Goal: Task Accomplishment & Management: Complete application form

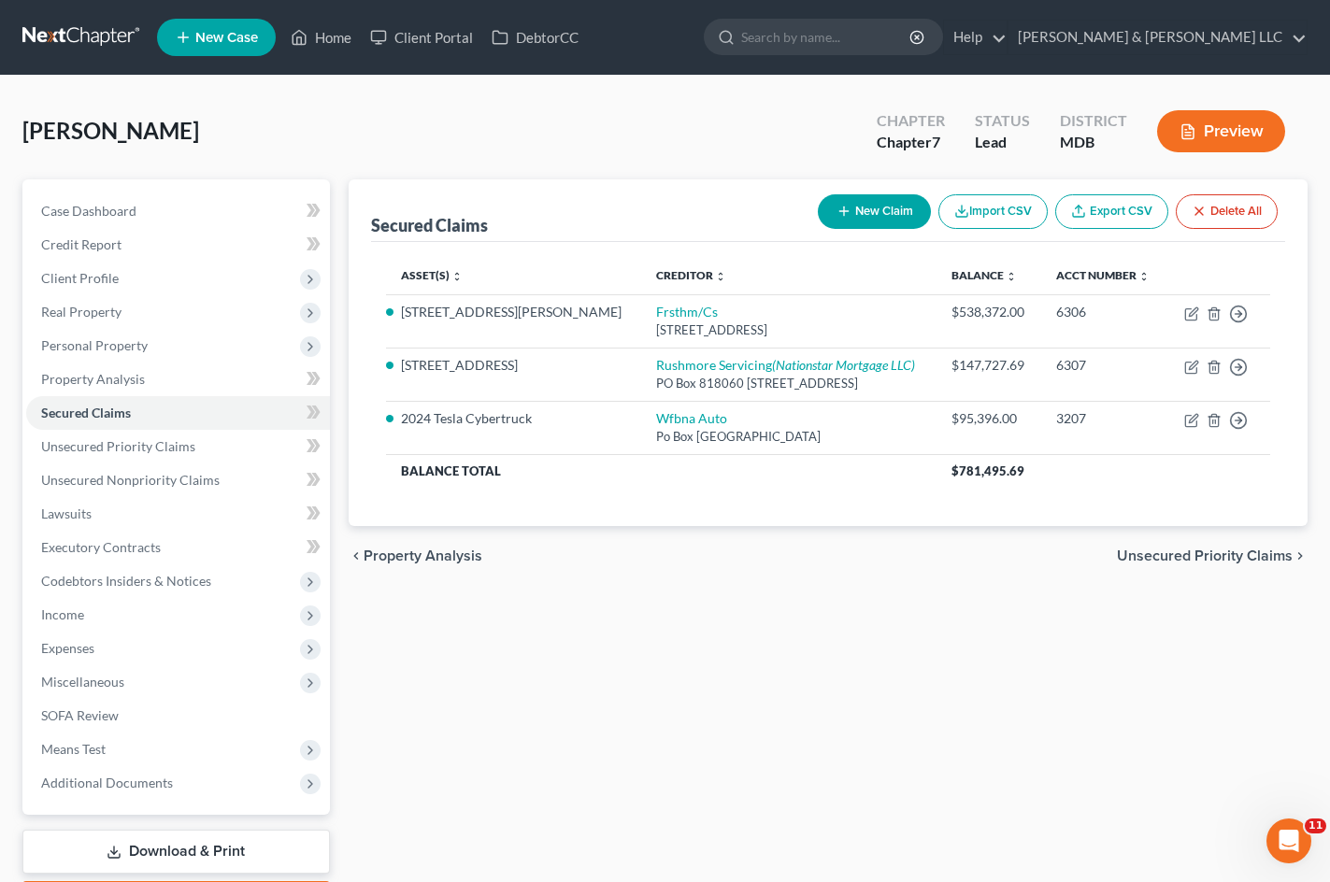
click at [862, 200] on button "New Claim" at bounding box center [874, 211] width 113 height 35
select select "0"
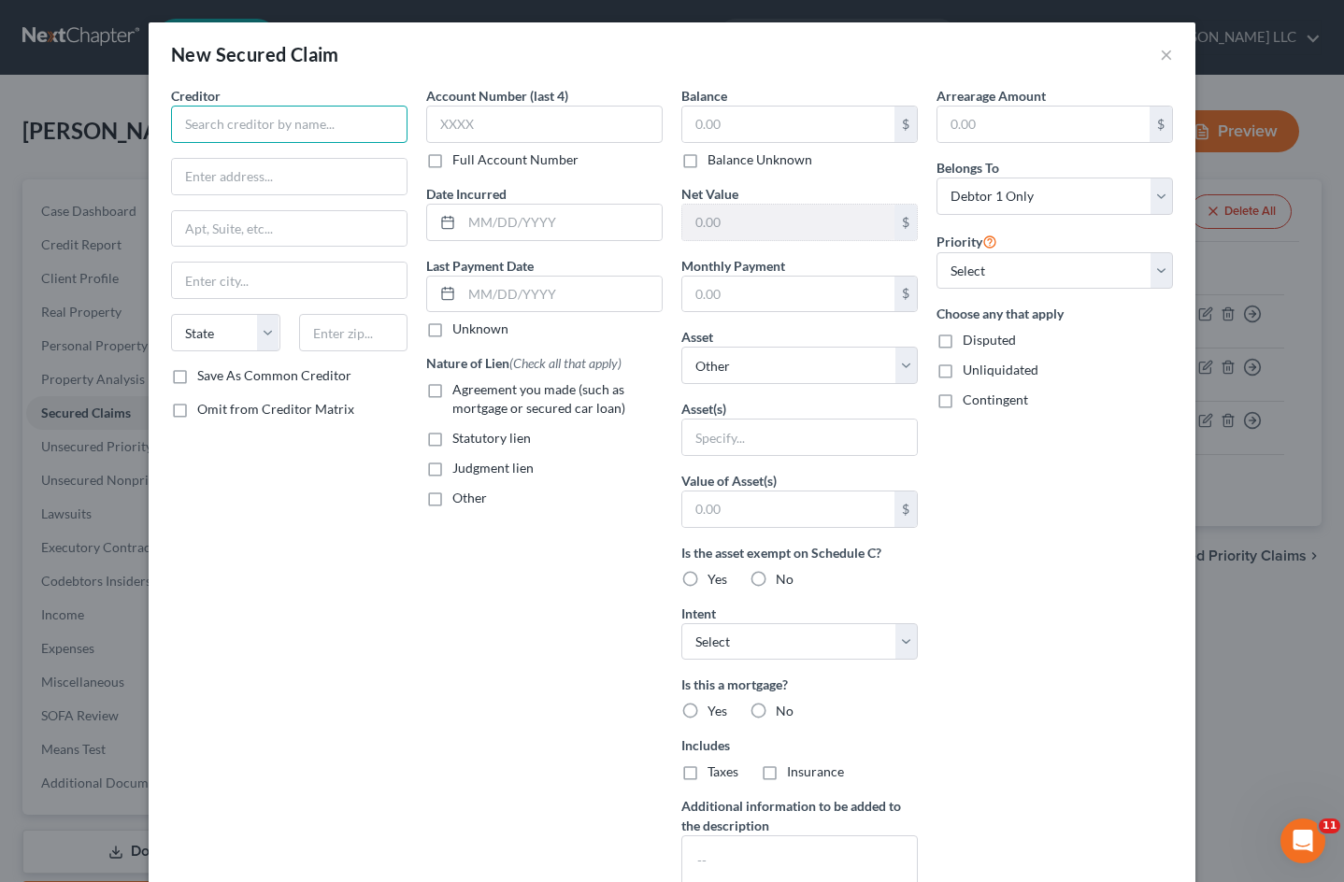
click at [287, 129] on input "text" at bounding box center [289, 124] width 236 height 37
type input "Cray Logistics, LLC"
drag, startPoint x: 289, startPoint y: 126, endPoint x: 160, endPoint y: 114, distance: 129.6
click at [171, 112] on input "Cray Logistics, LLC" at bounding box center [289, 124] width 236 height 37
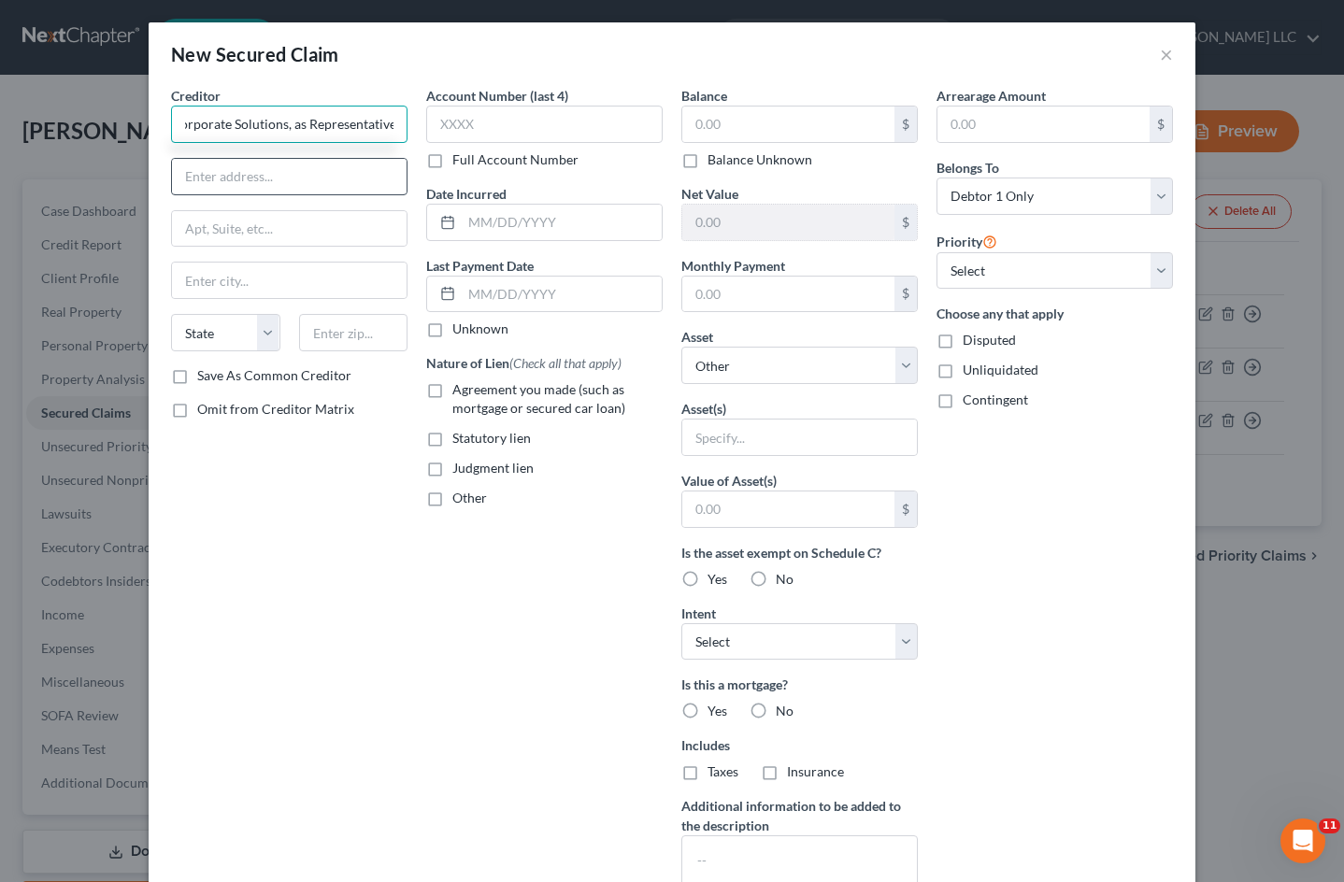
type input "First Corporate Solutions, as Representative"
click at [328, 178] on input "text" at bounding box center [289, 177] width 235 height 36
type input "[STREET_ADDRESS]"
click at [237, 281] on input "text" at bounding box center [289, 281] width 235 height 36
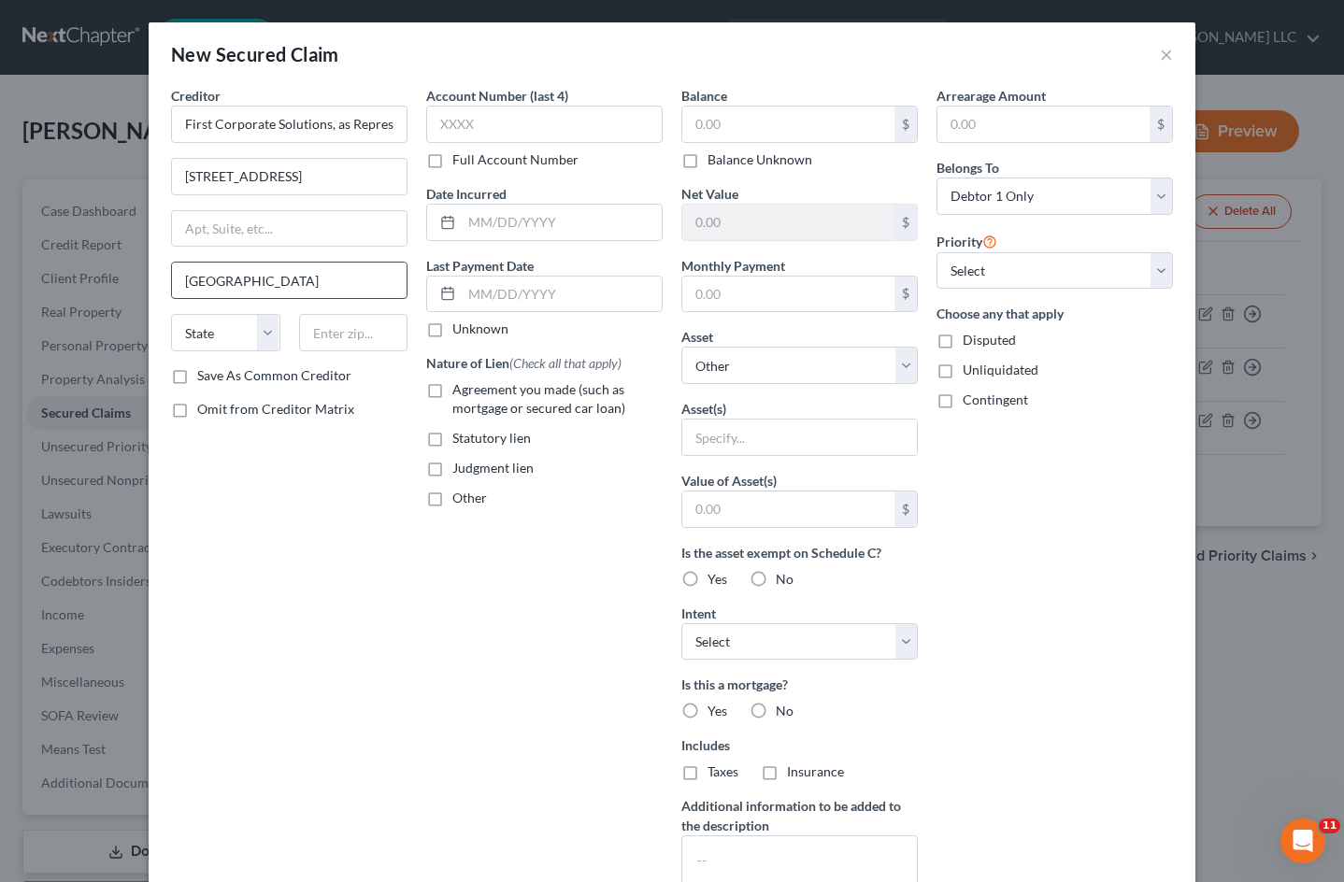
type input "[GEOGRAPHIC_DATA]"
select select "4"
type input "95811"
click at [425, 616] on div "Account Number (last 4) Full Account Number Date Incurred Last Payment Date Unk…" at bounding box center [544, 503] width 255 height 834
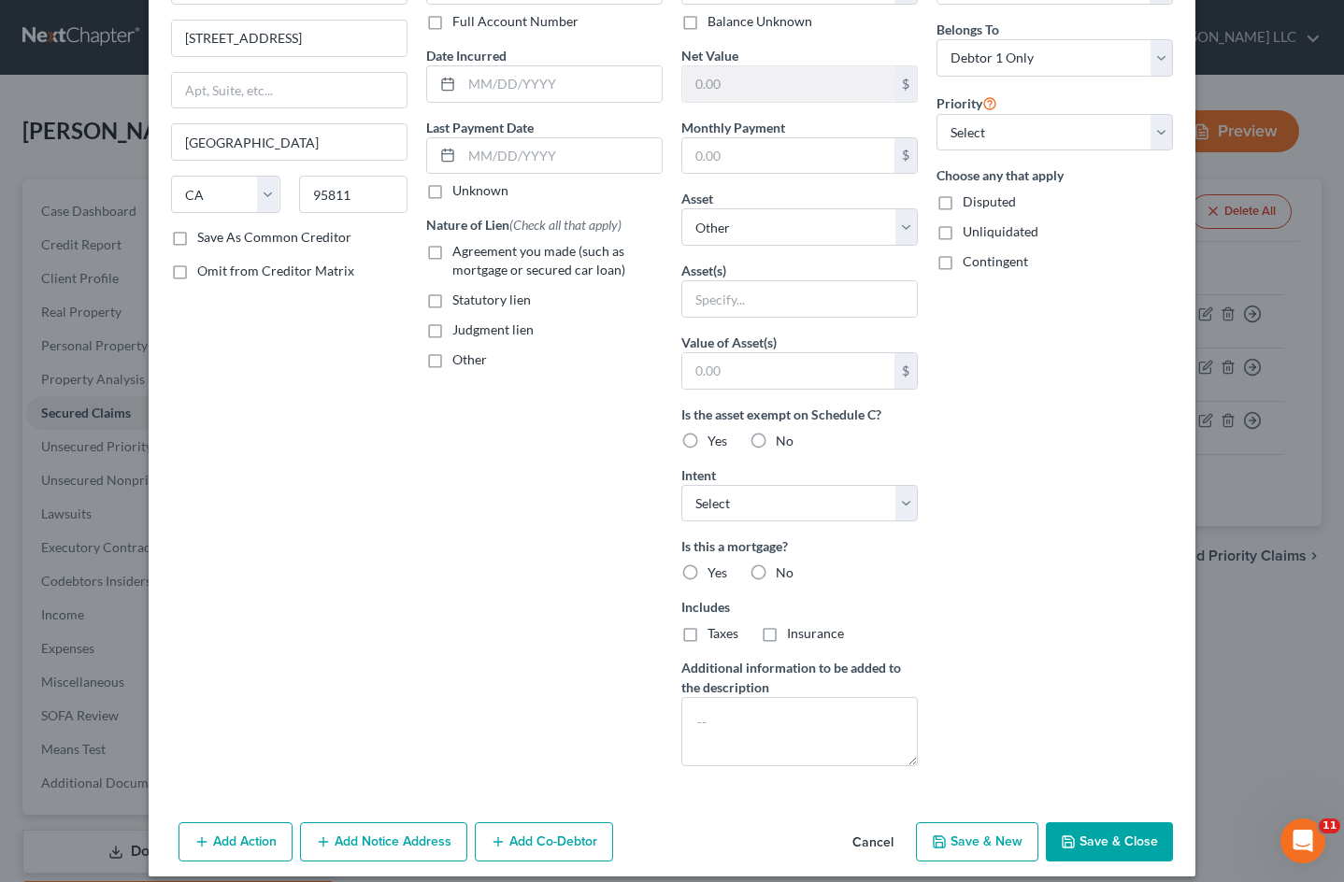
scroll to position [155, 0]
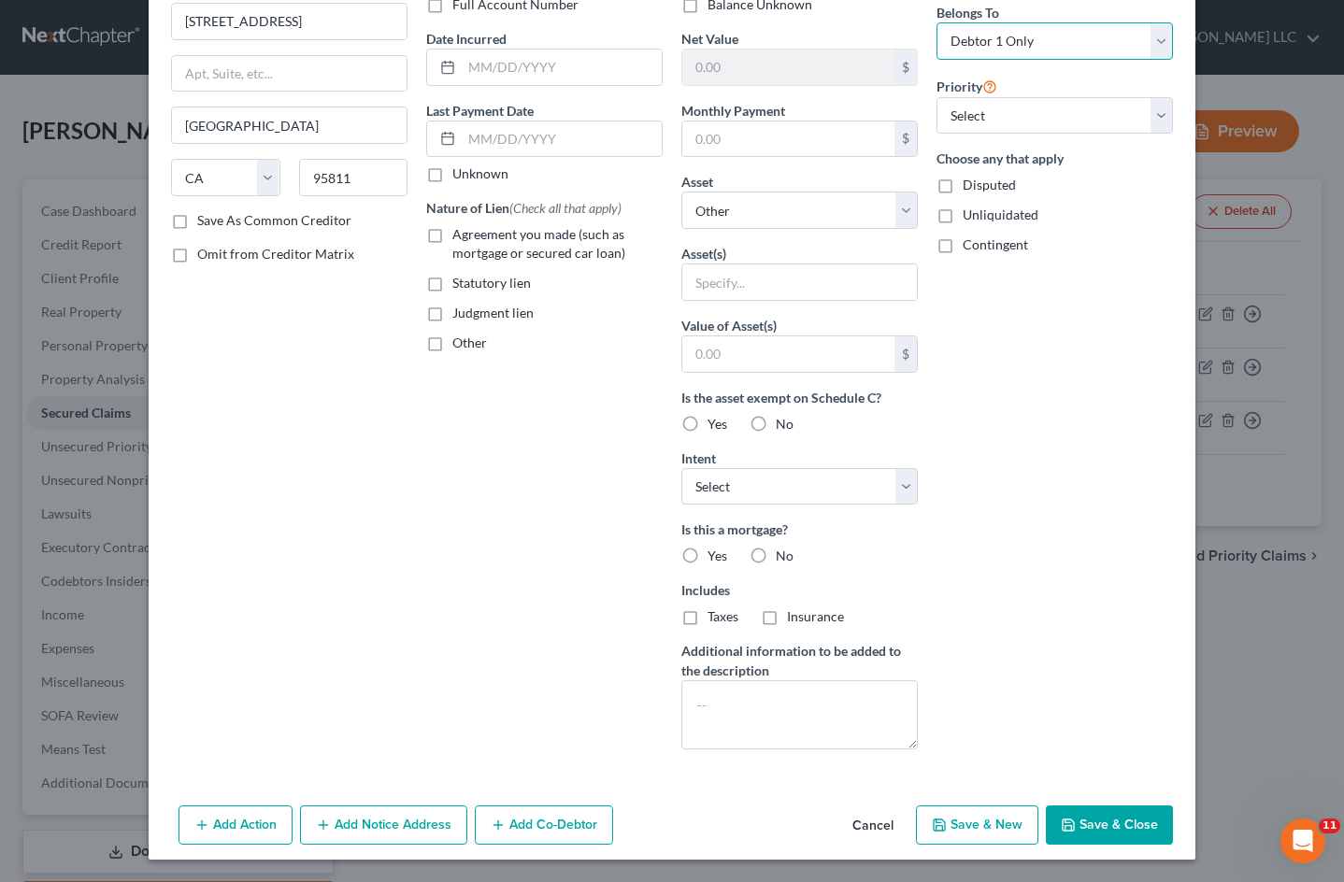
click at [1085, 46] on select "Select Debtor 1 Only Debtor 2 Only Debtor 1 And Debtor 2 Only At Least One Of T…" at bounding box center [1055, 40] width 236 height 37
select select "3"
click at [937, 22] on select "Select Debtor 1 Only Debtor 2 Only Debtor 1 And Debtor 2 Only At Least One Of T…" at bounding box center [1055, 40] width 236 height 37
drag, startPoint x: 452, startPoint y: 601, endPoint x: 468, endPoint y: 612, distance: 19.5
click at [453, 601] on div "Account Number (last 4) Full Account Number Date Incurred Last Payment Date Unk…" at bounding box center [544, 348] width 255 height 834
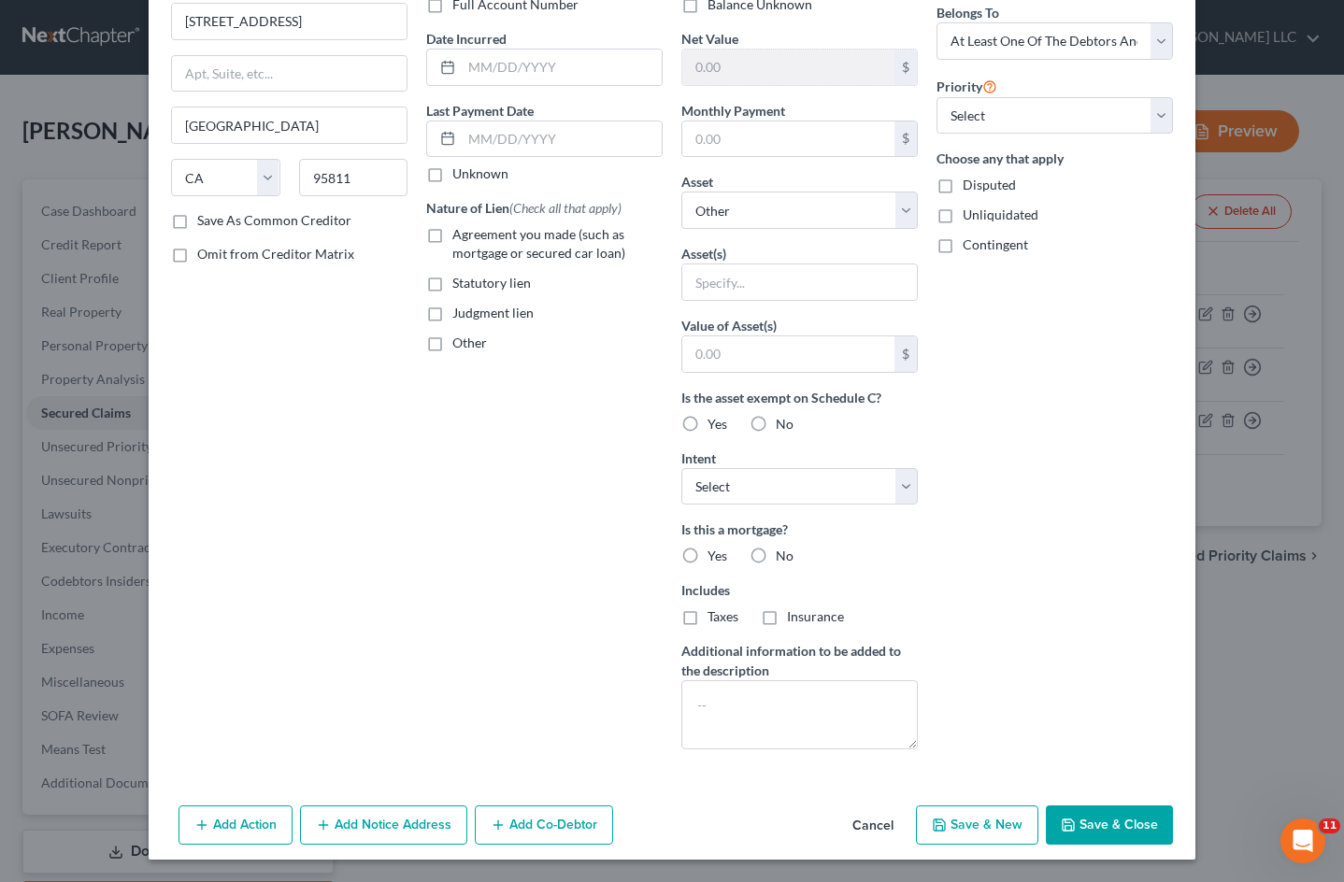
click at [571, 823] on button "Add Co-Debtor" at bounding box center [544, 825] width 138 height 39
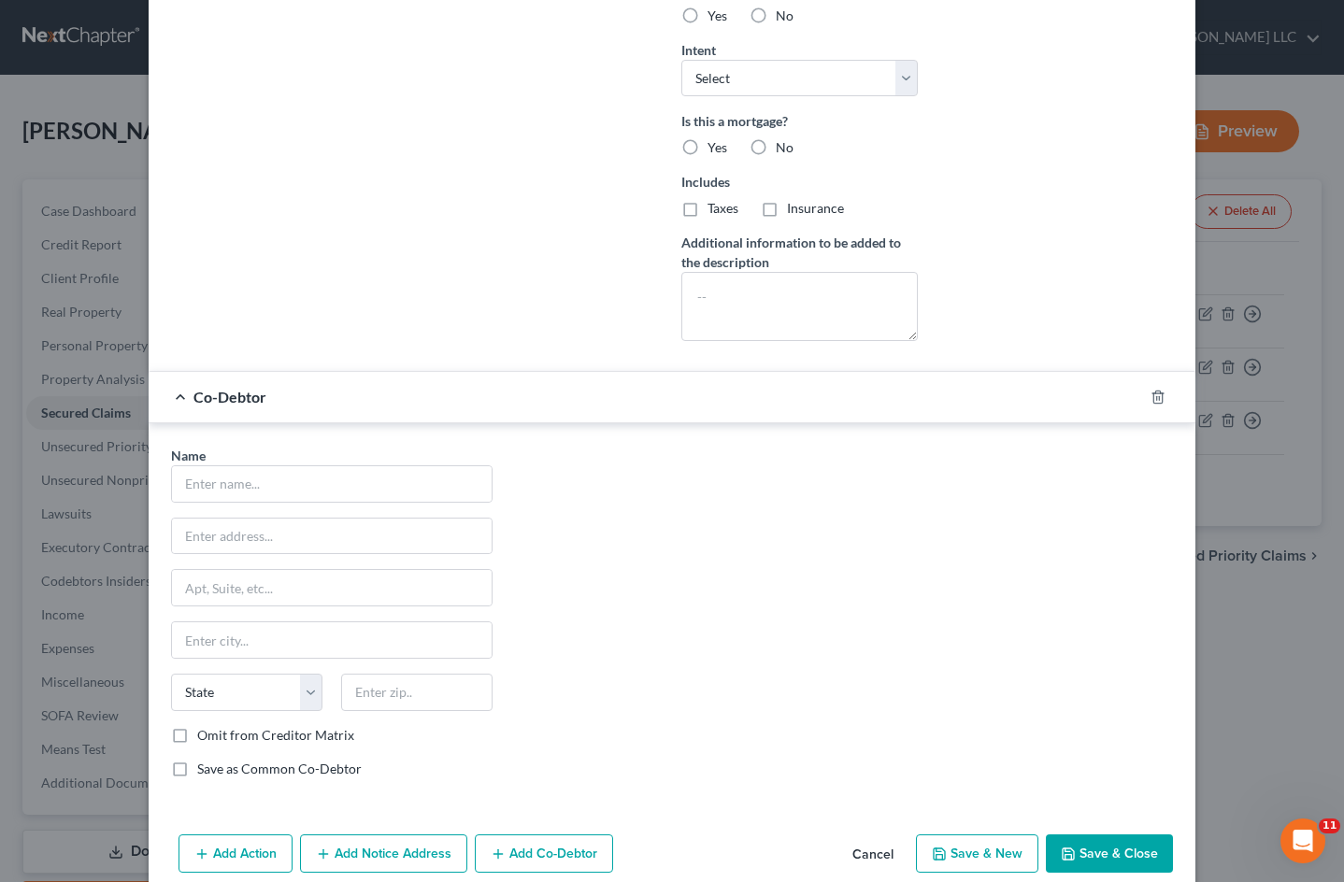
scroll to position [592, 0]
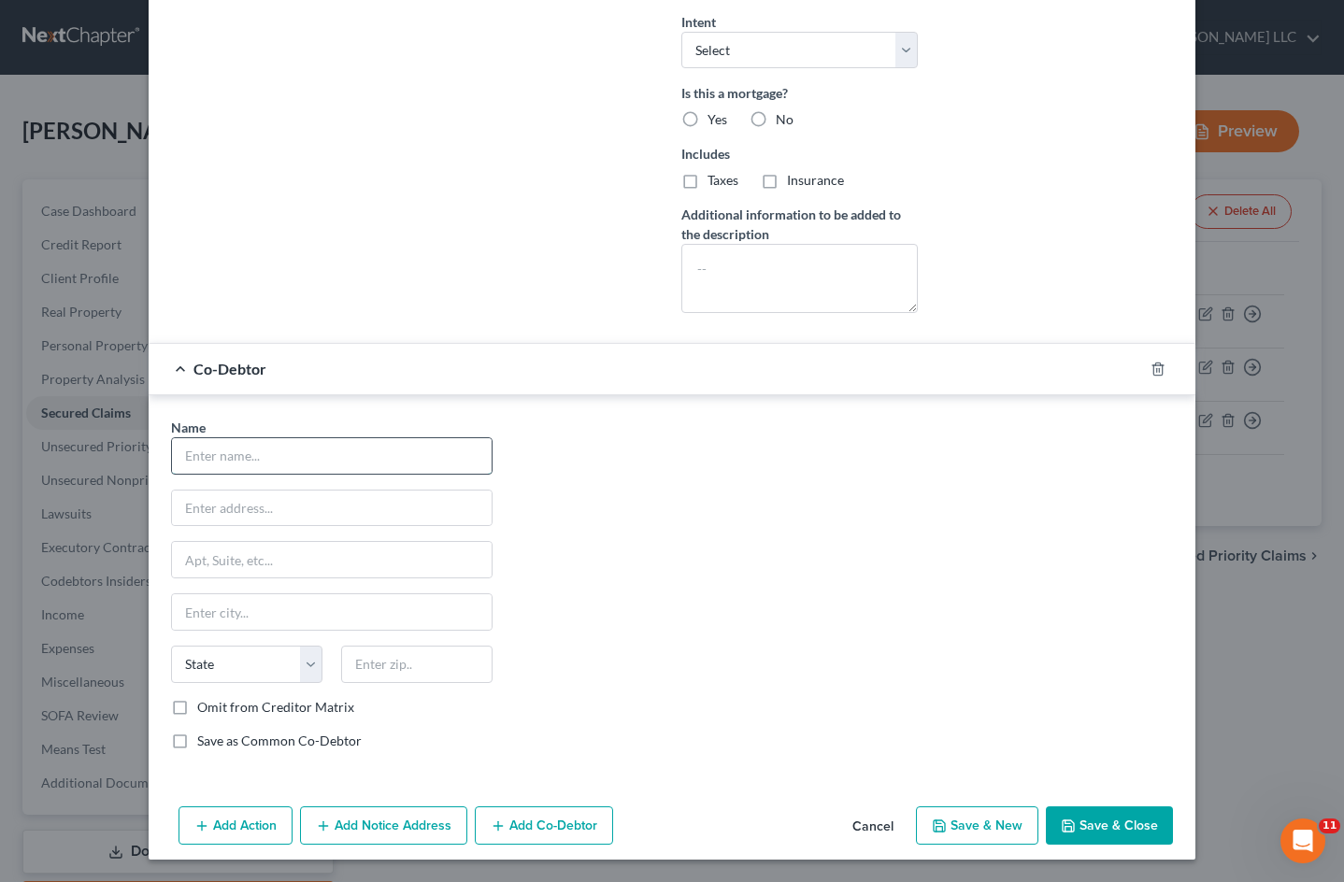
click at [403, 465] on input "text" at bounding box center [332, 456] width 320 height 36
type input "J"
type input "Cray Logistics, LLC"
type input "[STREET_ADDRESS][PERSON_NAME]"
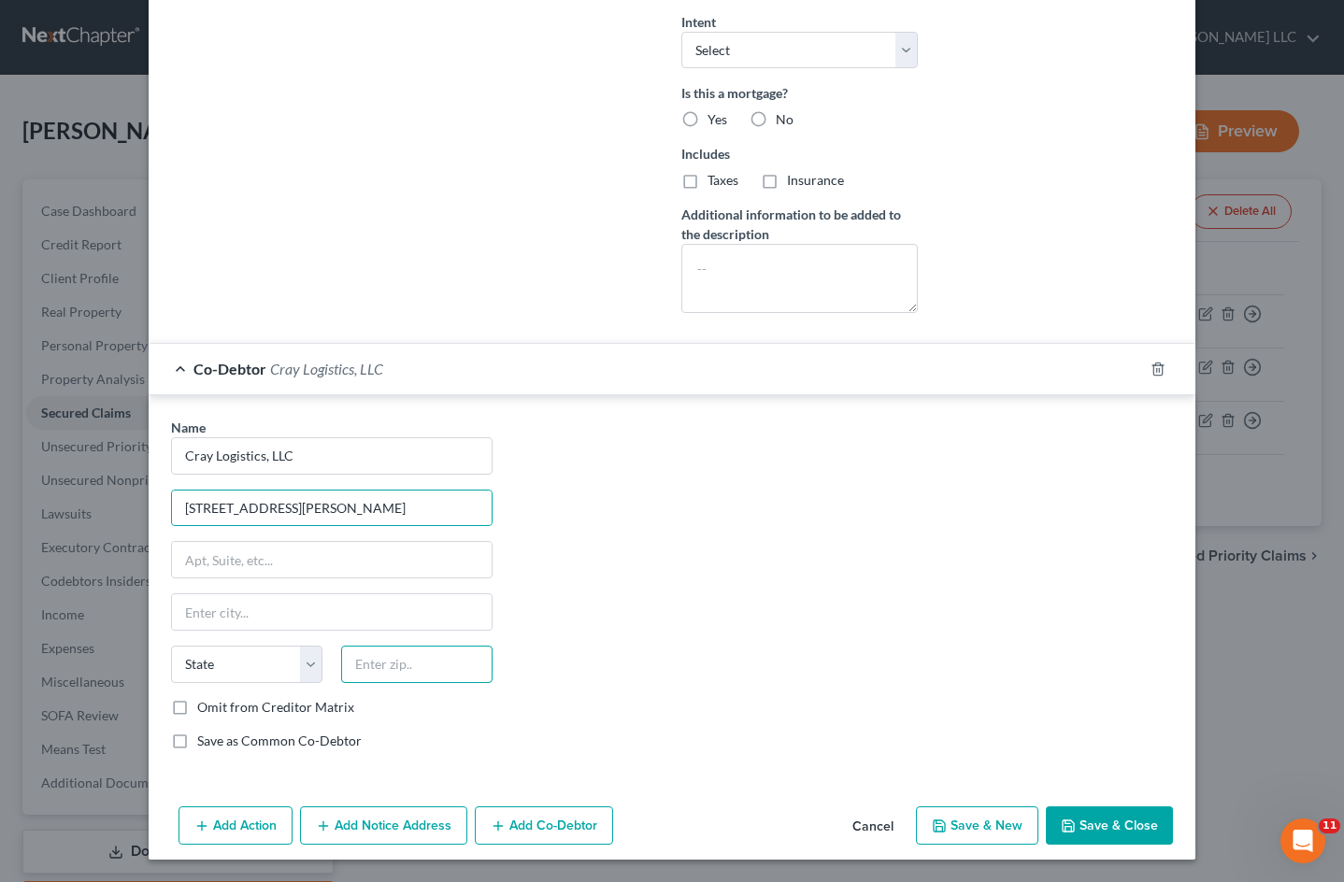
click at [395, 663] on input "text" at bounding box center [416, 664] width 151 height 37
type input "20772"
type input "Upper Marlboro"
select select "21"
click at [886, 576] on div "Name * Cray Logistics, LLC [STREET_ADDRESS][GEOGRAPHIC_DATA][PERSON_NAME] [US_S…" at bounding box center [672, 592] width 1021 height 348
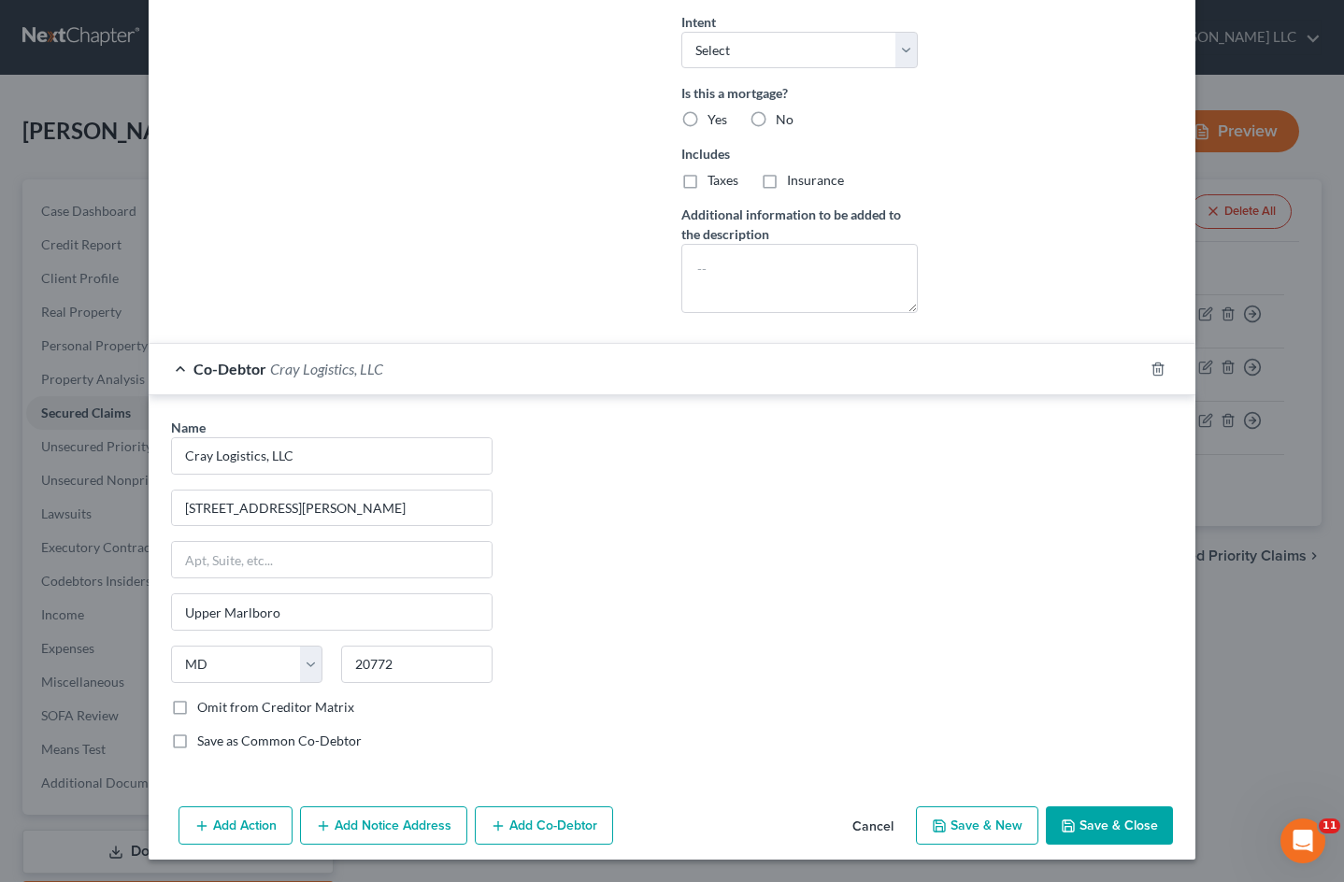
click at [1105, 817] on button "Save & Close" at bounding box center [1109, 826] width 127 height 39
select select
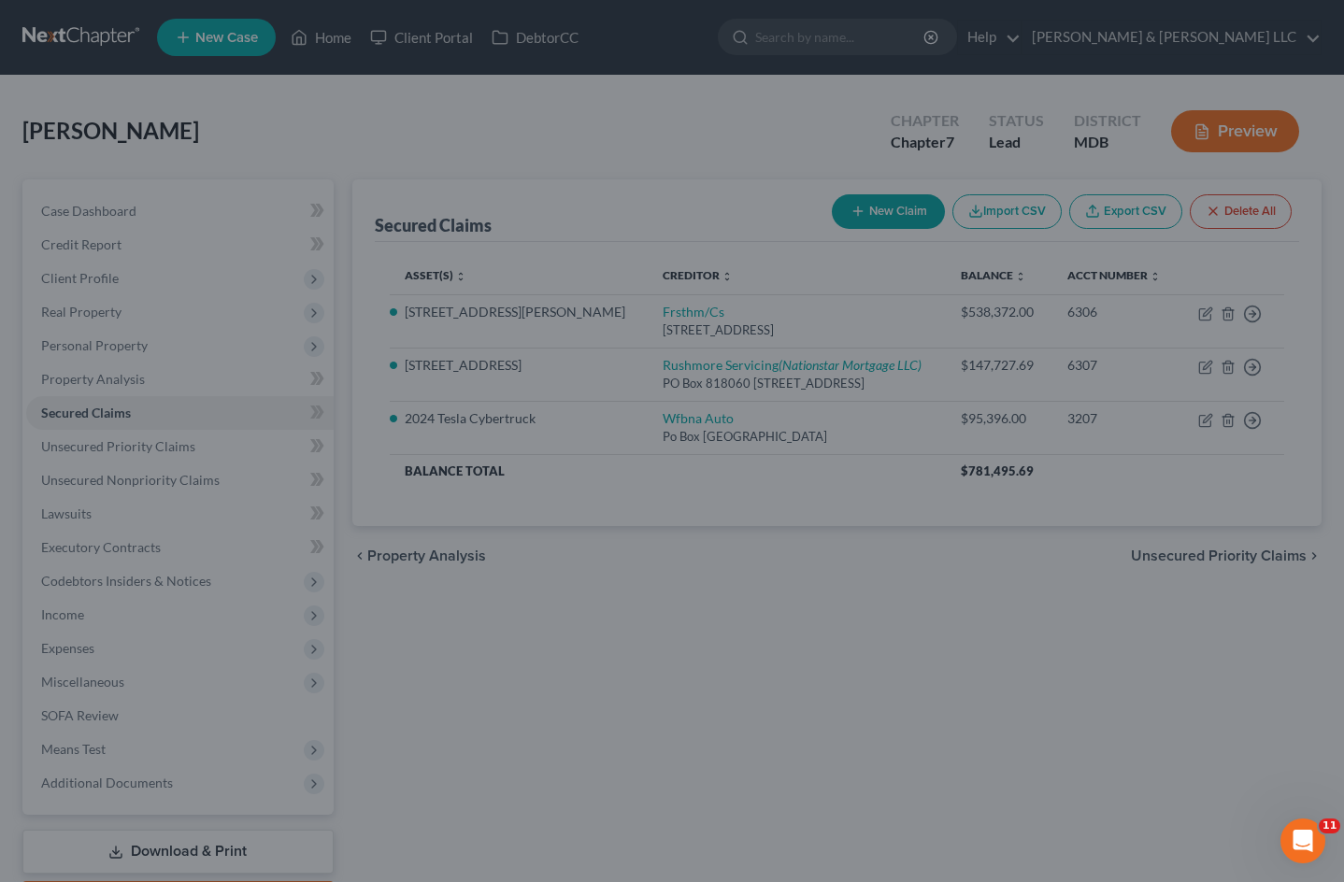
scroll to position [388, 0]
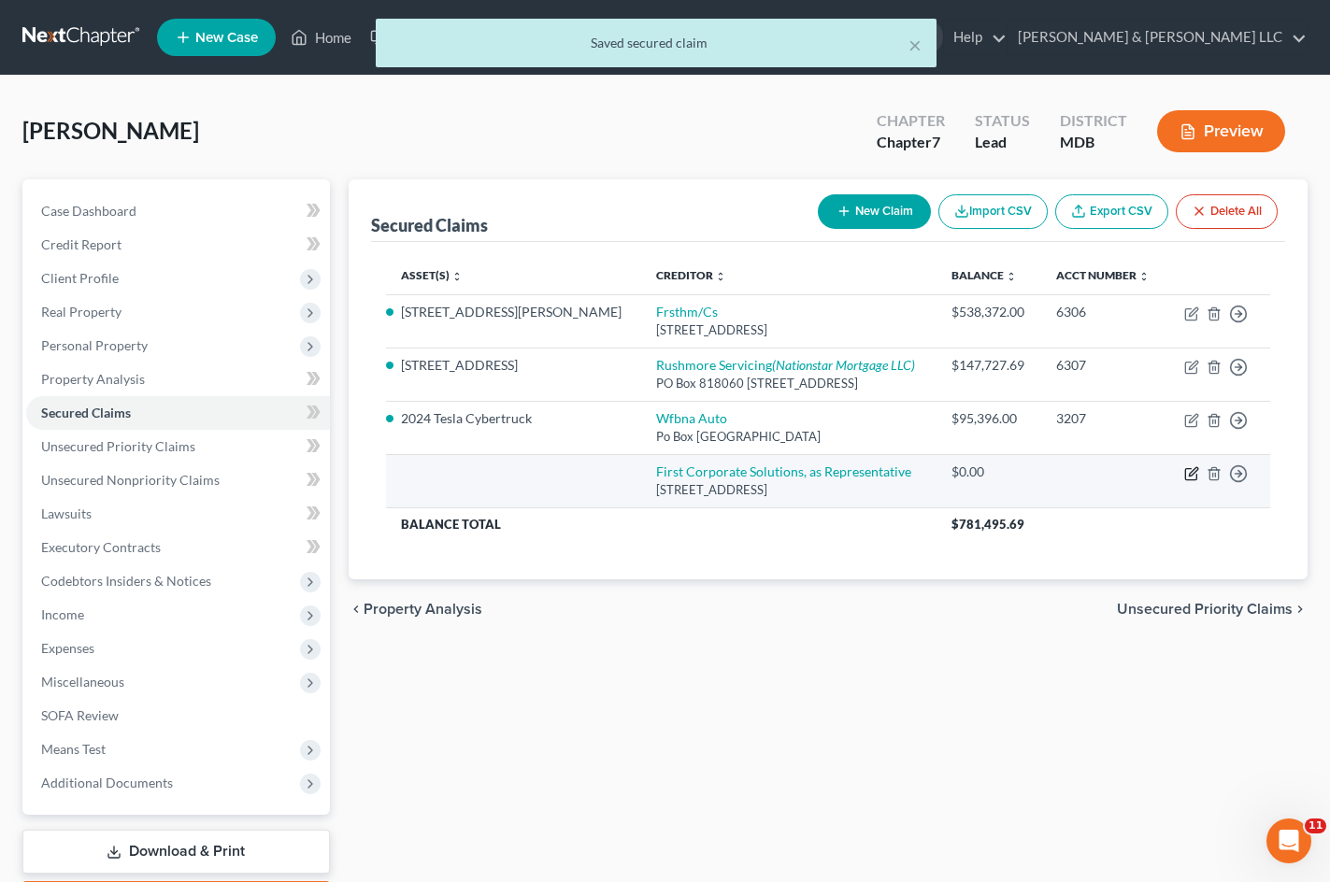
click at [1194, 469] on icon "button" at bounding box center [1193, 471] width 8 height 8
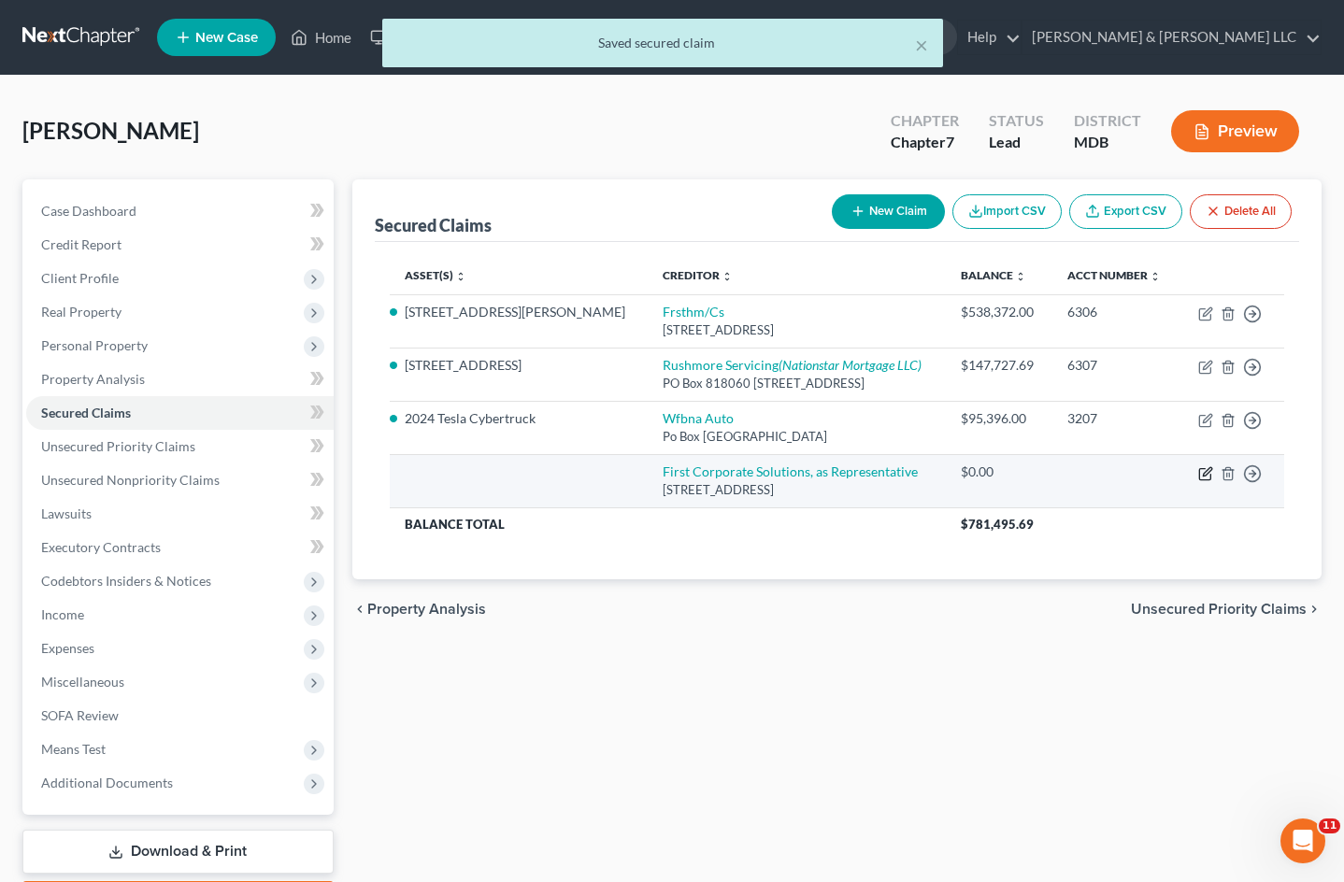
select select "4"
select select "0"
select select "3"
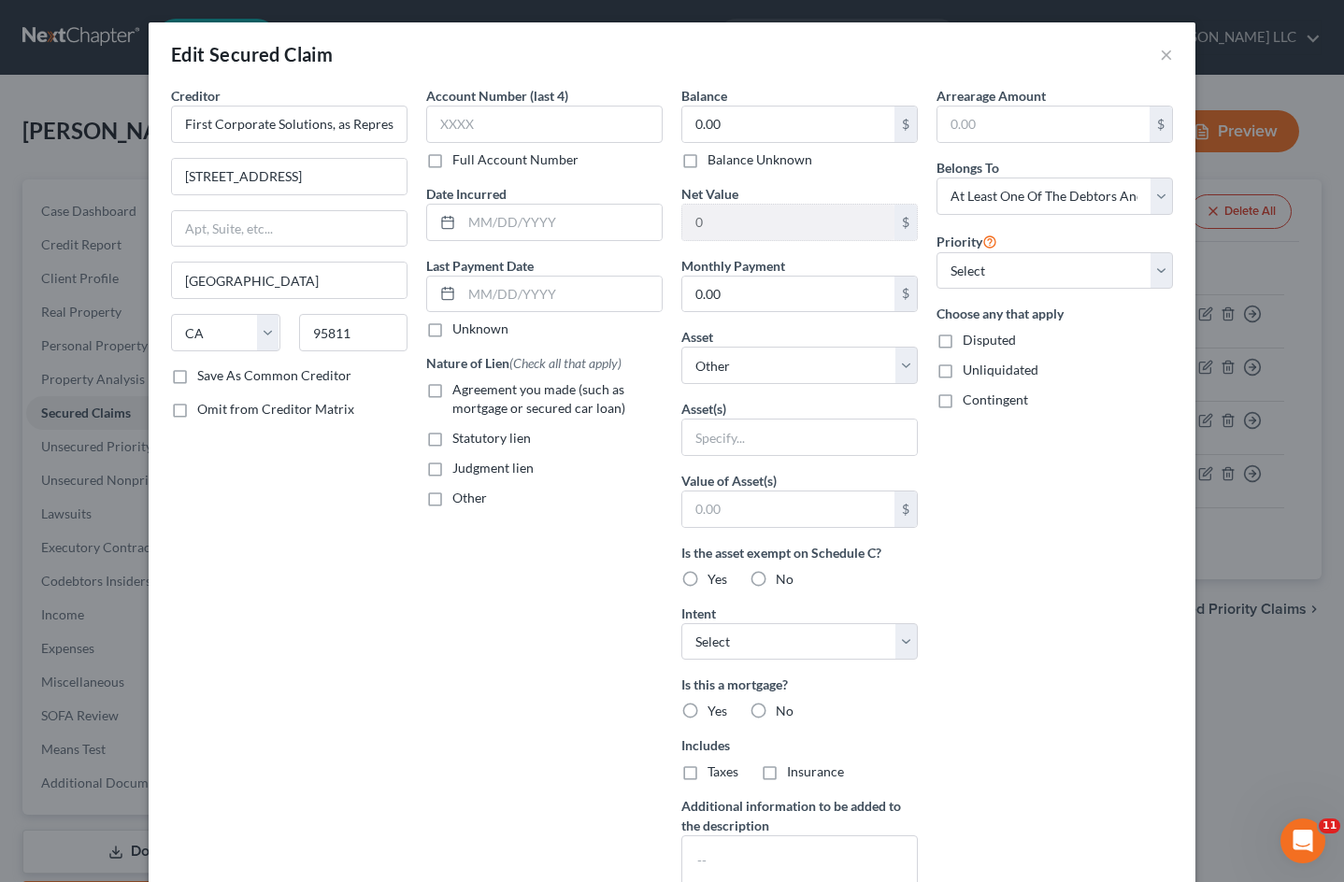
click at [452, 329] on label "Unknown" at bounding box center [480, 329] width 56 height 19
click at [460, 329] on input "Unknown" at bounding box center [466, 326] width 12 height 12
click at [452, 329] on label "Unknown" at bounding box center [480, 329] width 56 height 19
click at [460, 329] on input "Unknown" at bounding box center [466, 326] width 12 height 12
checkbox input "false"
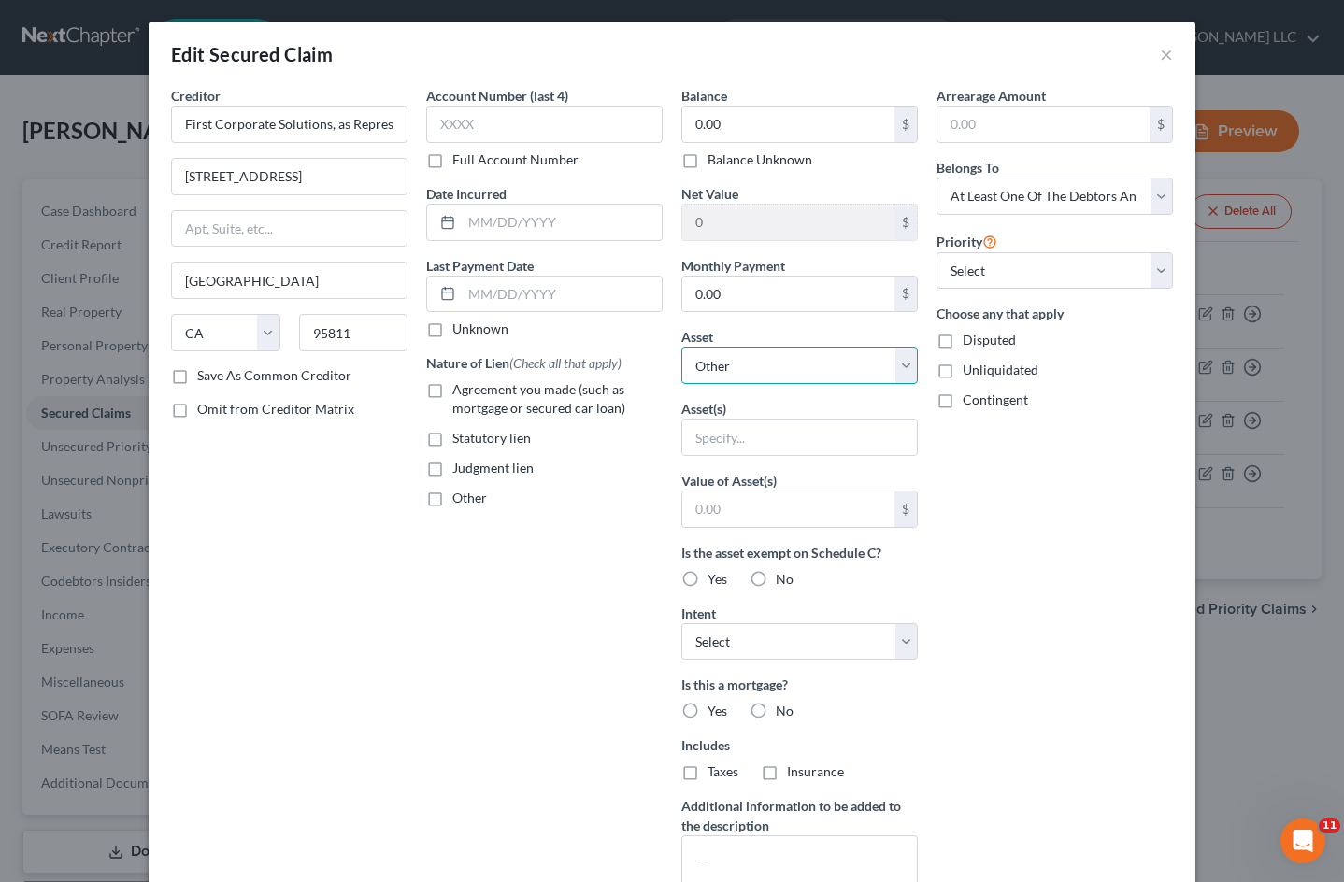
click at [878, 357] on select "Select Other Multiple Assets [STREET_ADDRESS][PERSON_NAME] - $934900.0 [STREET_…" at bounding box center [799, 365] width 236 height 37
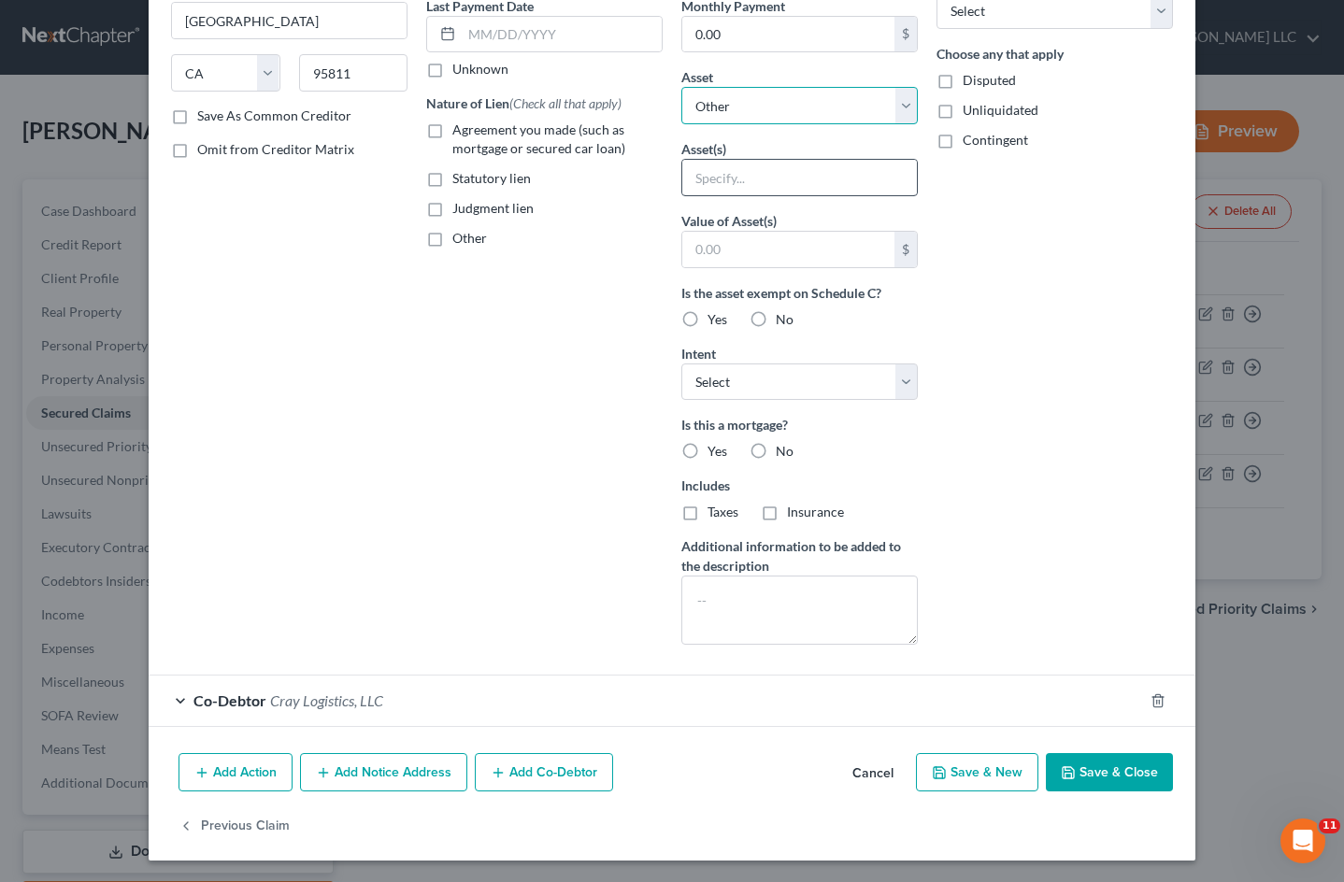
scroll to position [261, 0]
click at [840, 179] on input "text" at bounding box center [799, 177] width 235 height 36
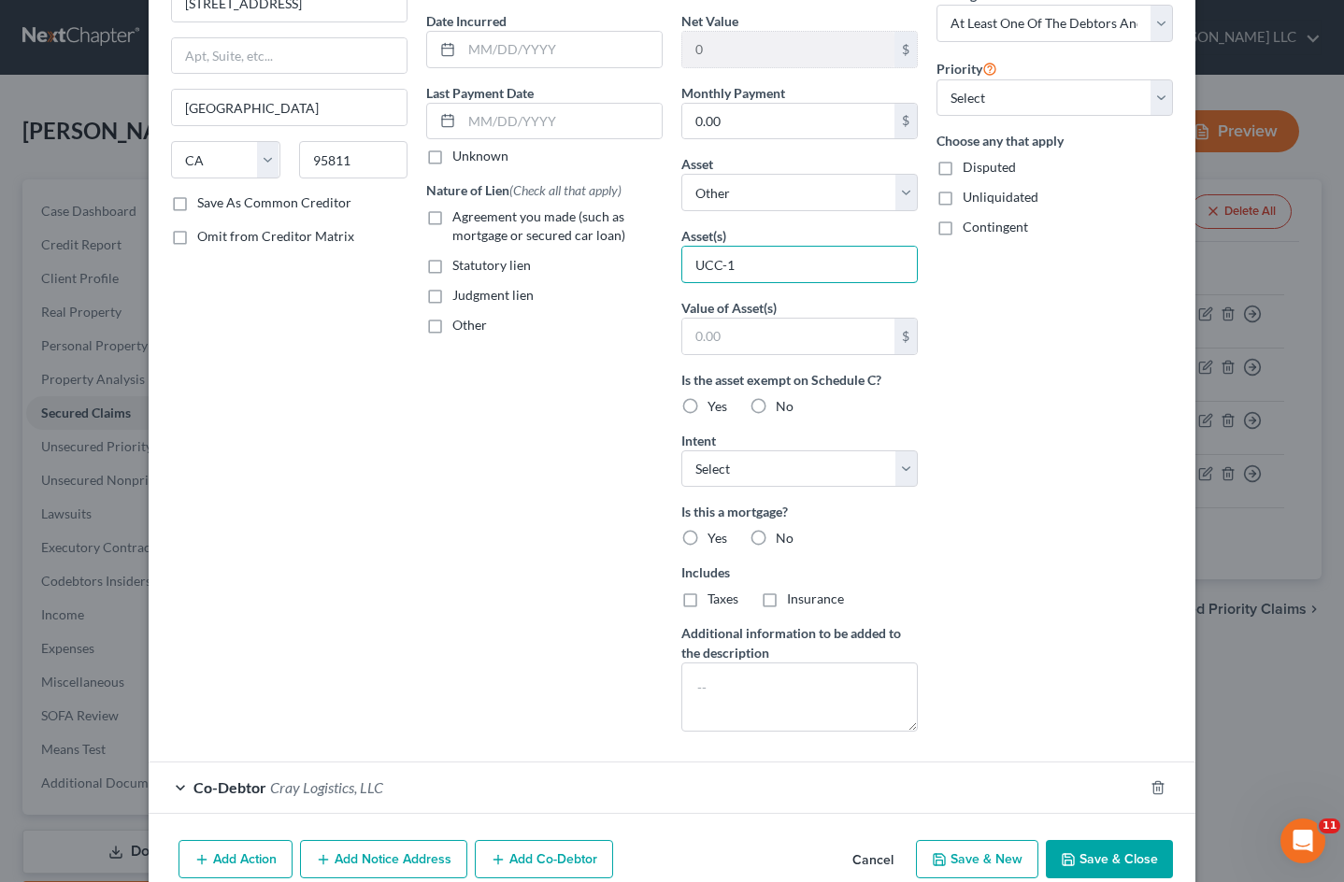
scroll to position [0, 0]
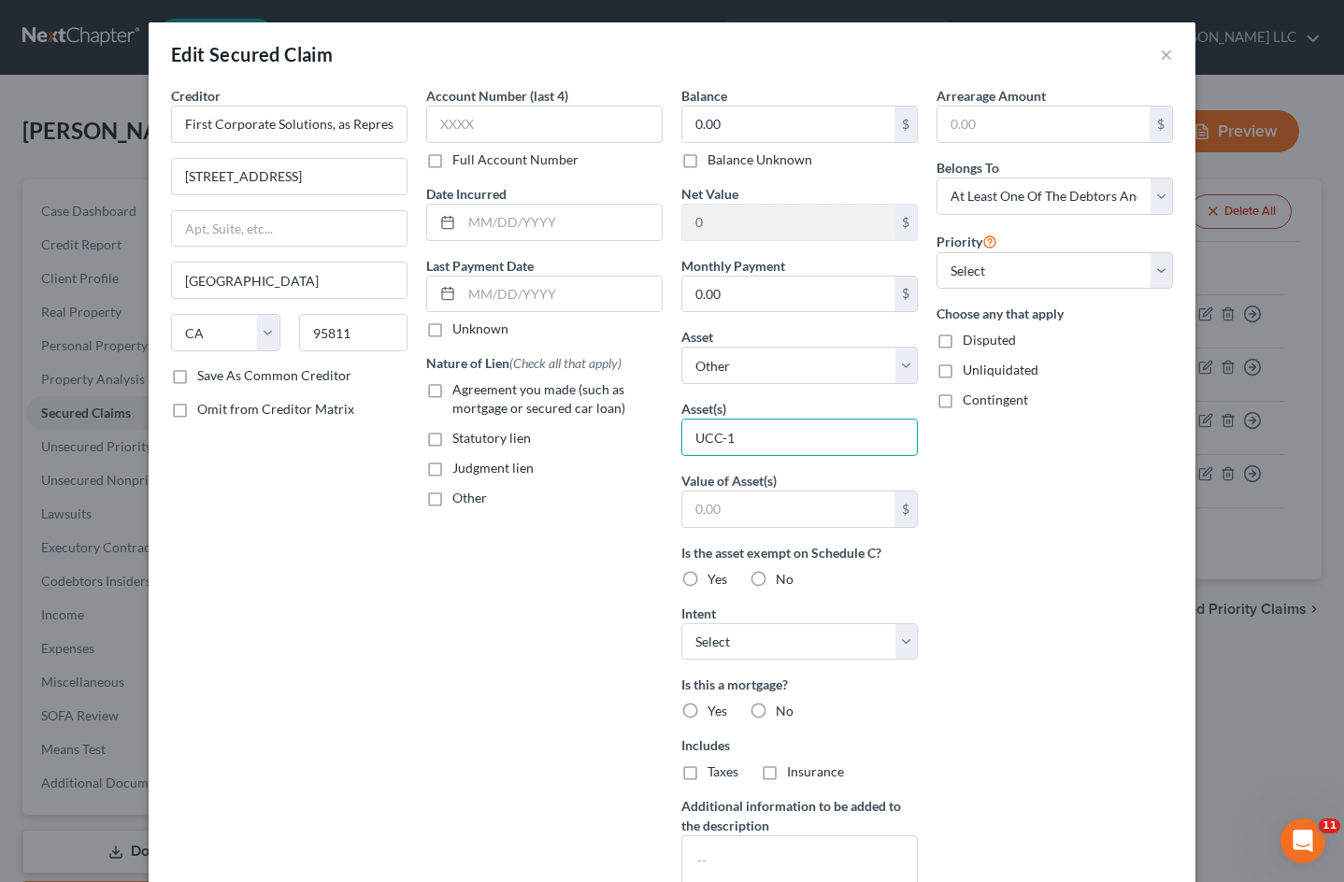
type input "UCC-1"
click at [708, 164] on label "Balance Unknown" at bounding box center [760, 159] width 105 height 19
click at [715, 163] on input "Balance Unknown" at bounding box center [721, 156] width 12 height 12
checkbox input "true"
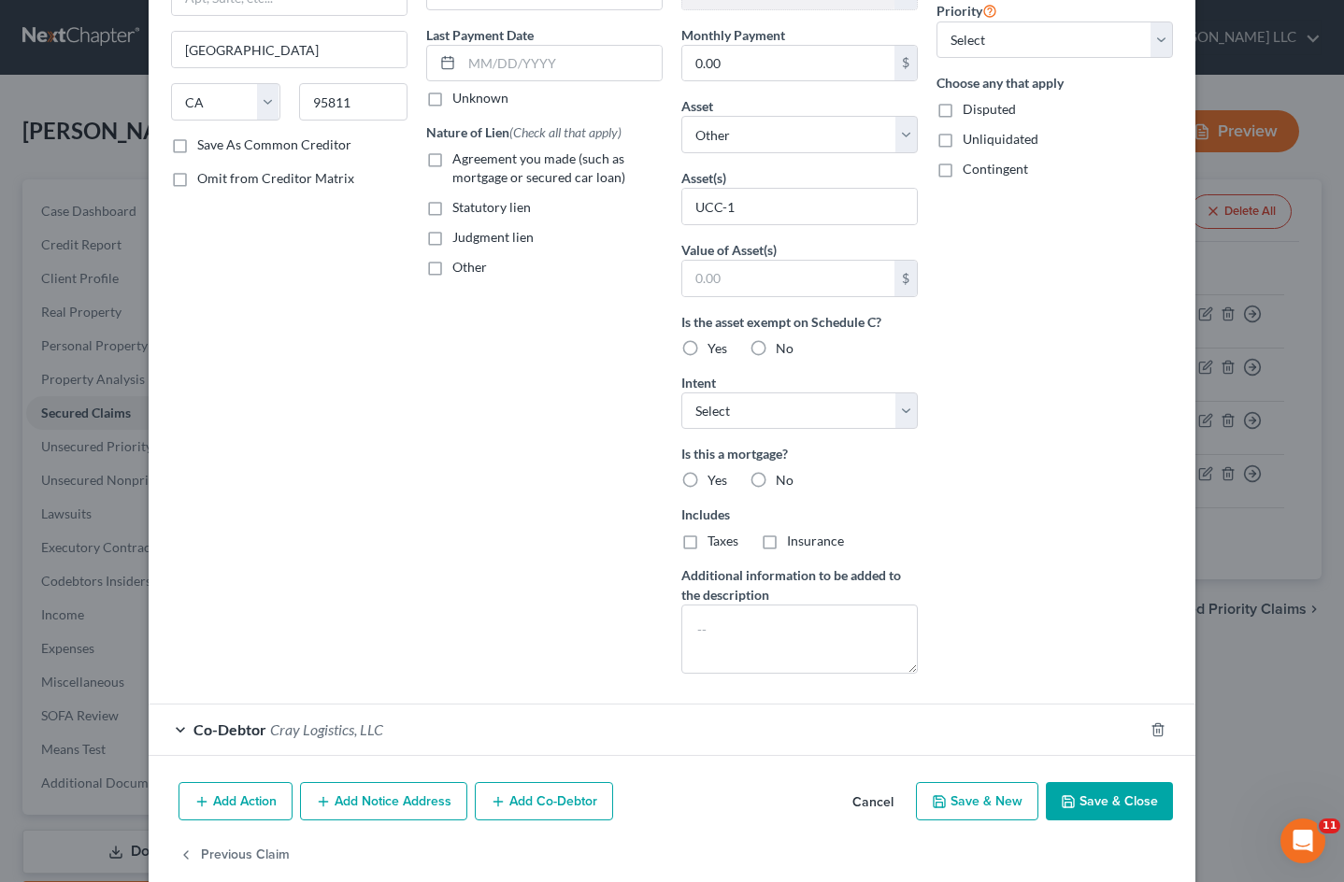
scroll to position [261, 0]
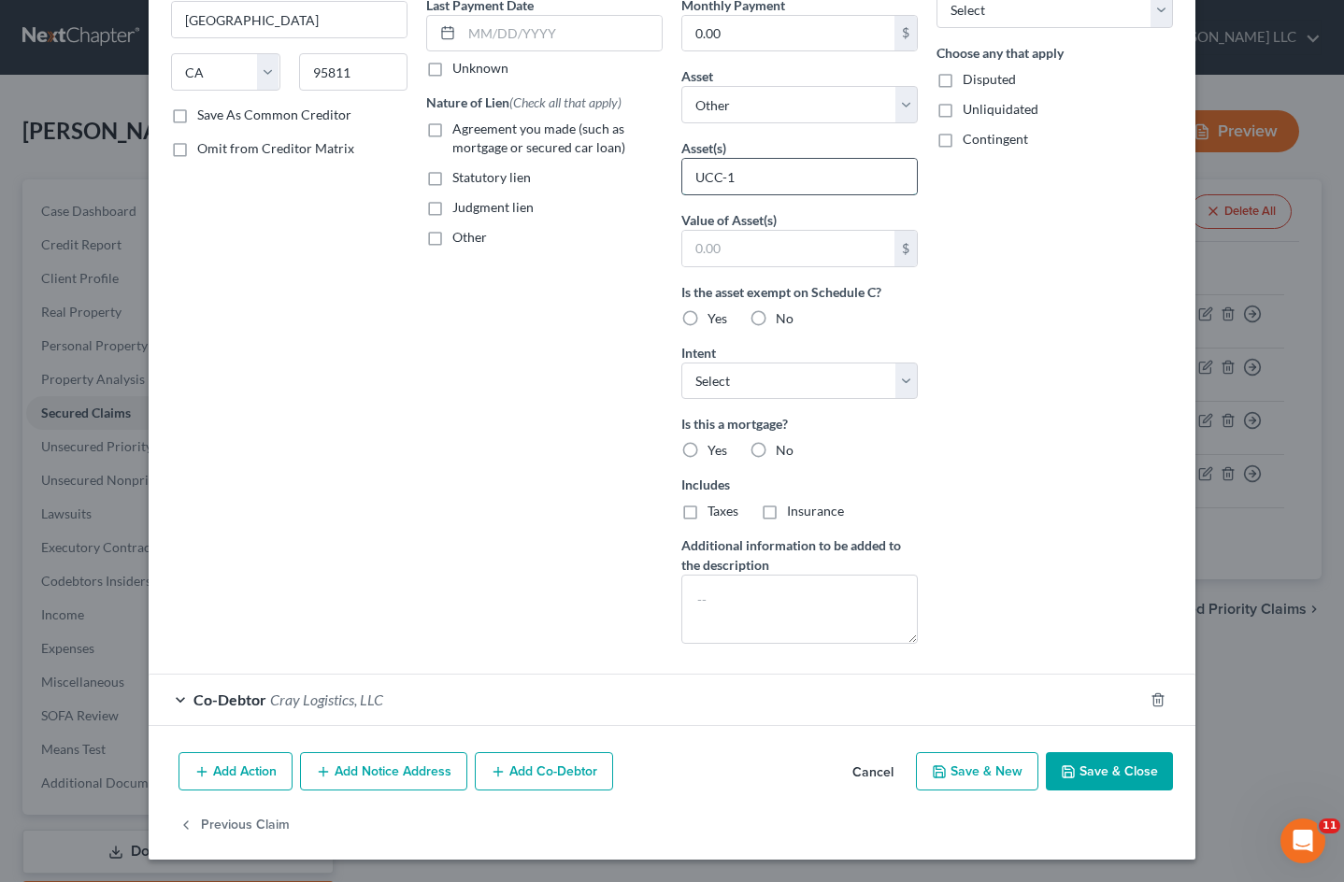
click at [816, 175] on input "UCC-1" at bounding box center [799, 177] width 235 height 36
type input "UCC-1 blanket in all assets of Cray Logistics, LLC"
click at [1113, 774] on button "Save & Close" at bounding box center [1109, 771] width 127 height 39
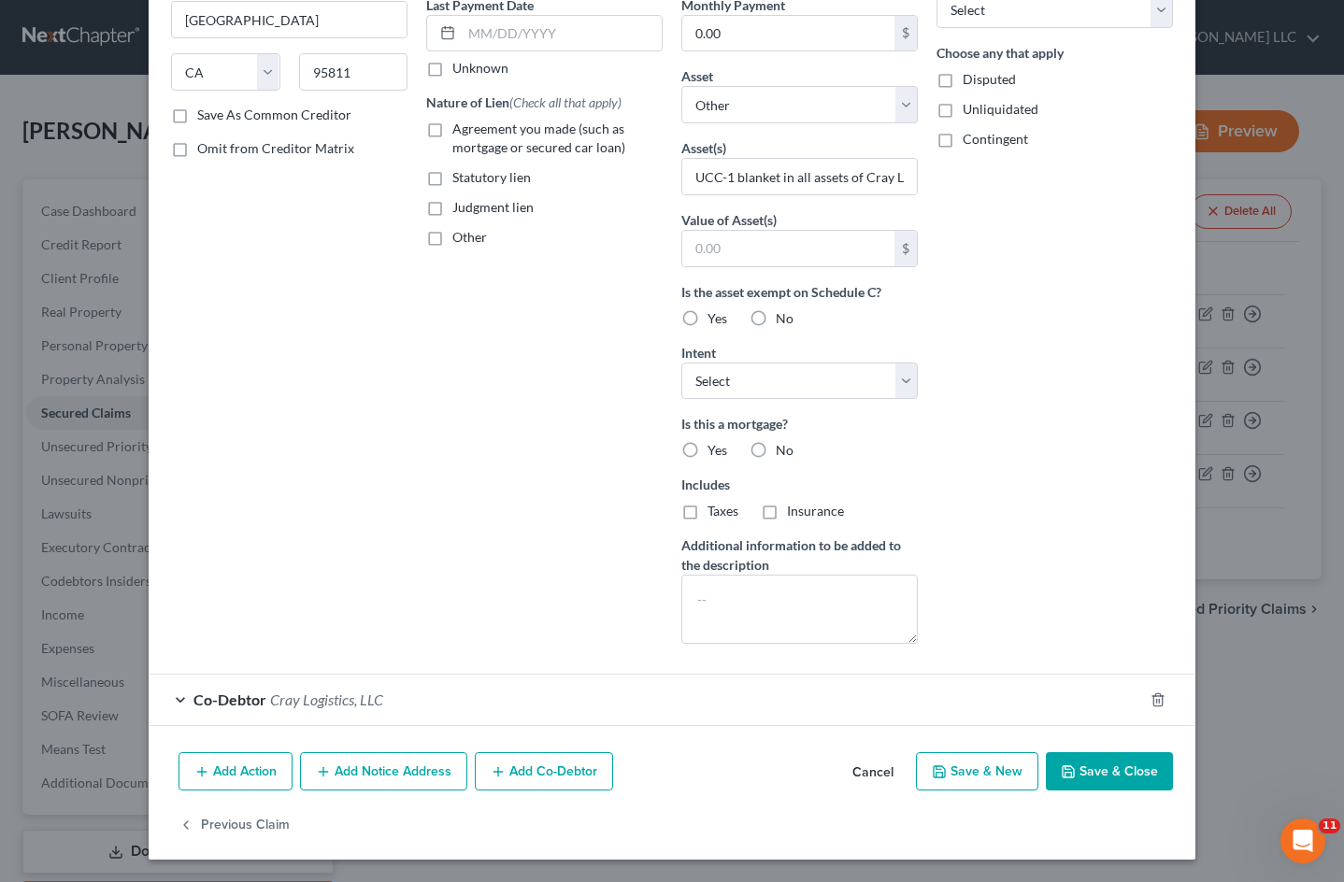
select select
type input "0"
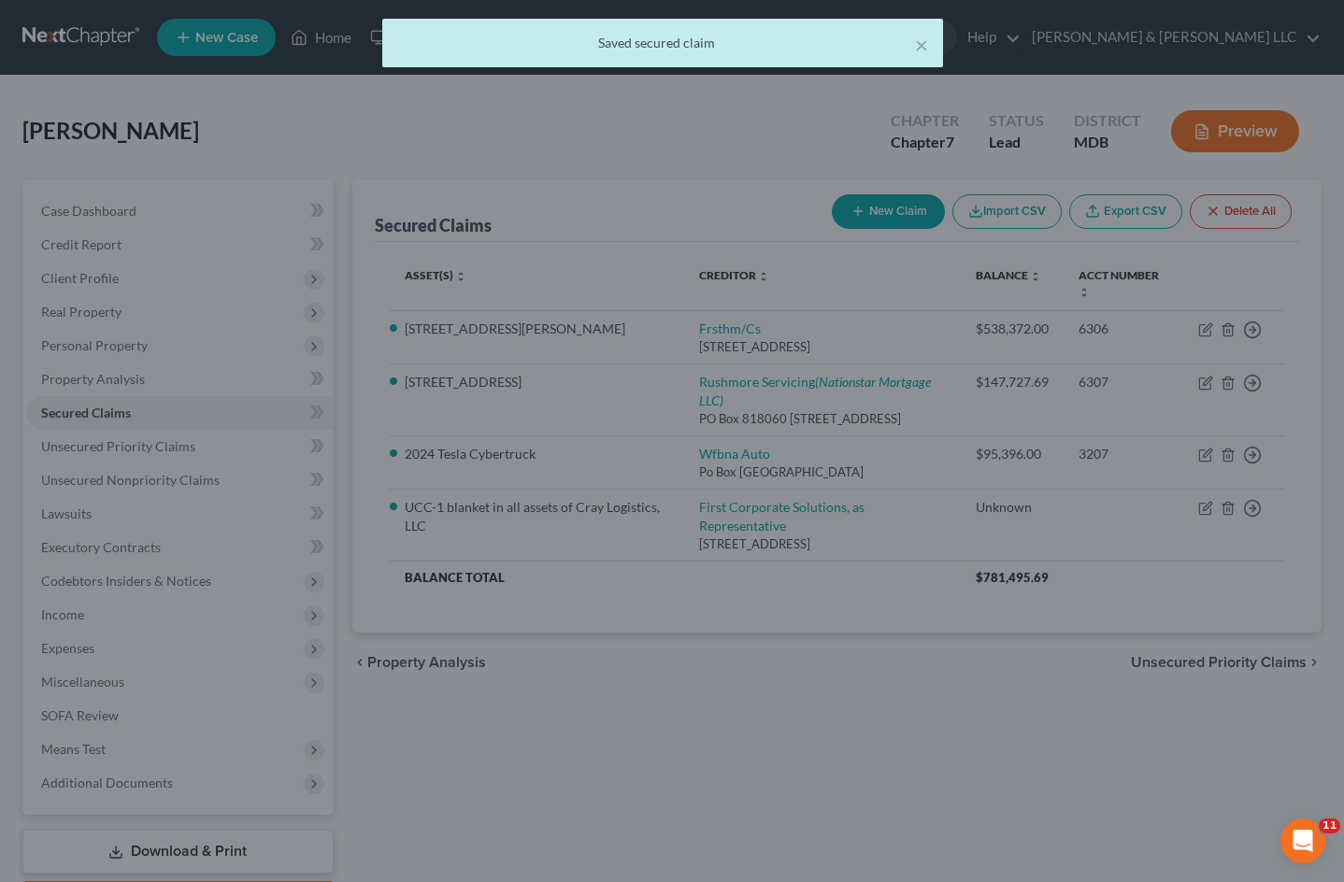
scroll to position [56, 0]
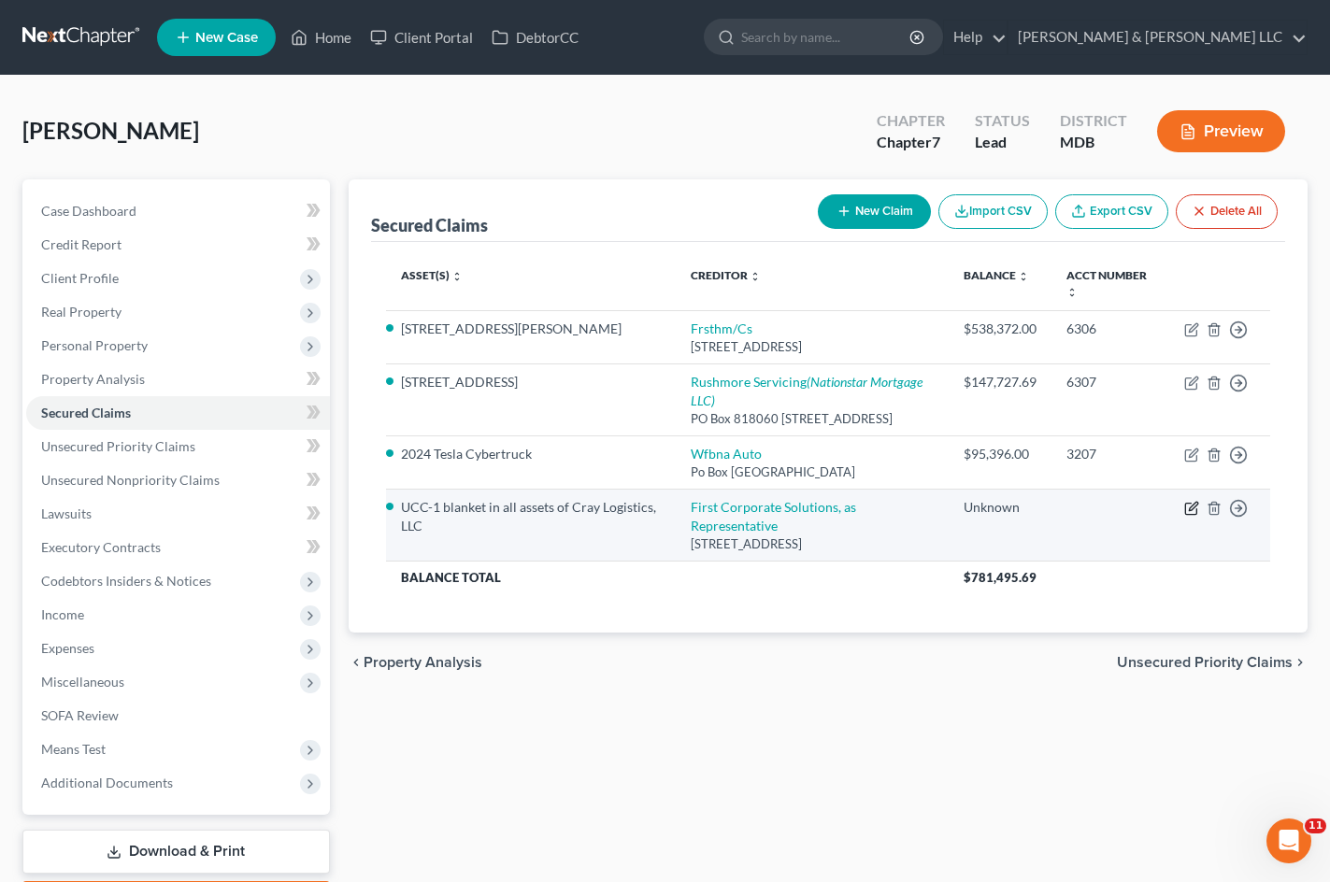
click at [1189, 508] on icon "button" at bounding box center [1191, 508] width 15 height 15
select select "4"
select select "3"
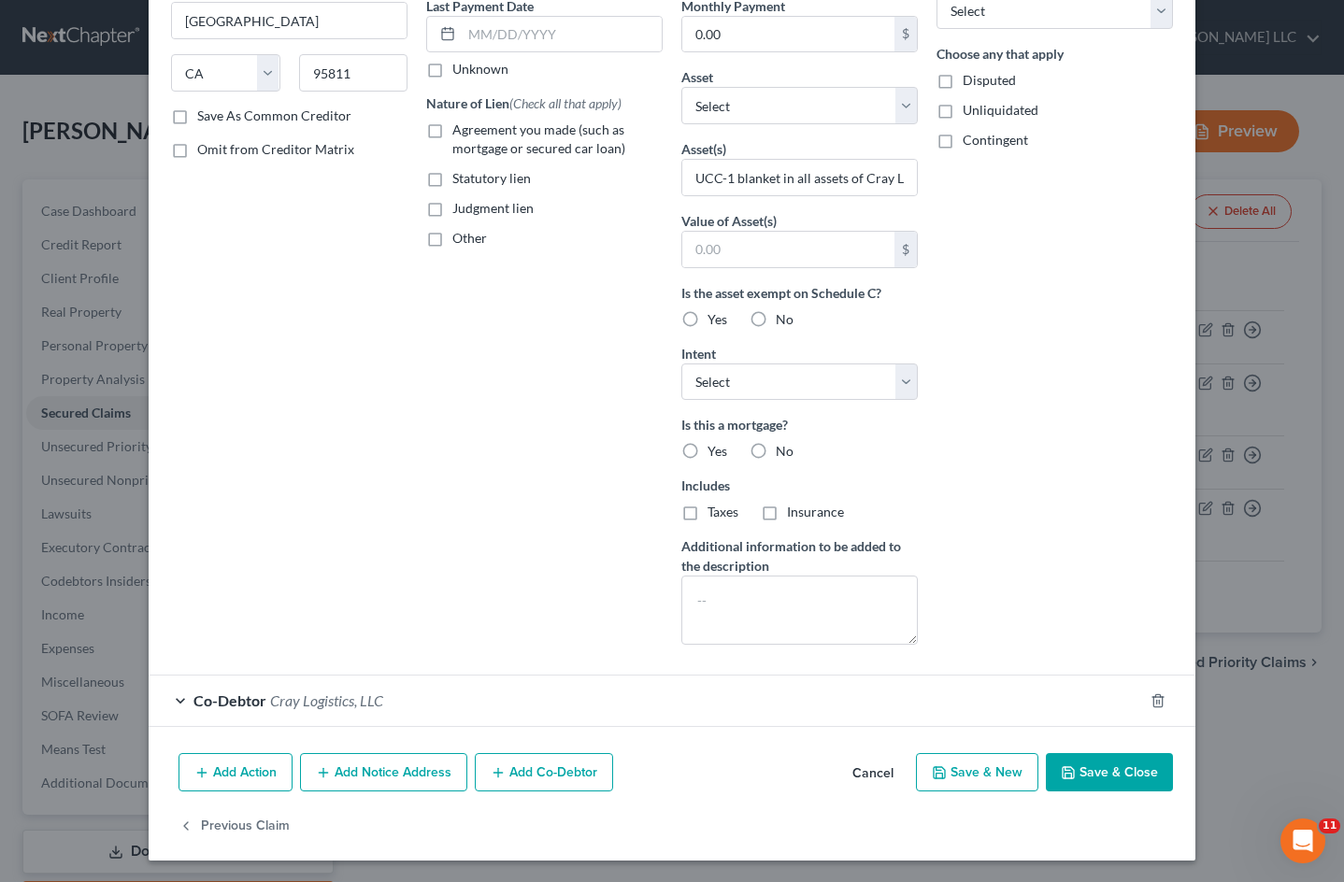
scroll to position [261, 0]
click at [421, 768] on button "Add Notice Address" at bounding box center [383, 771] width 167 height 39
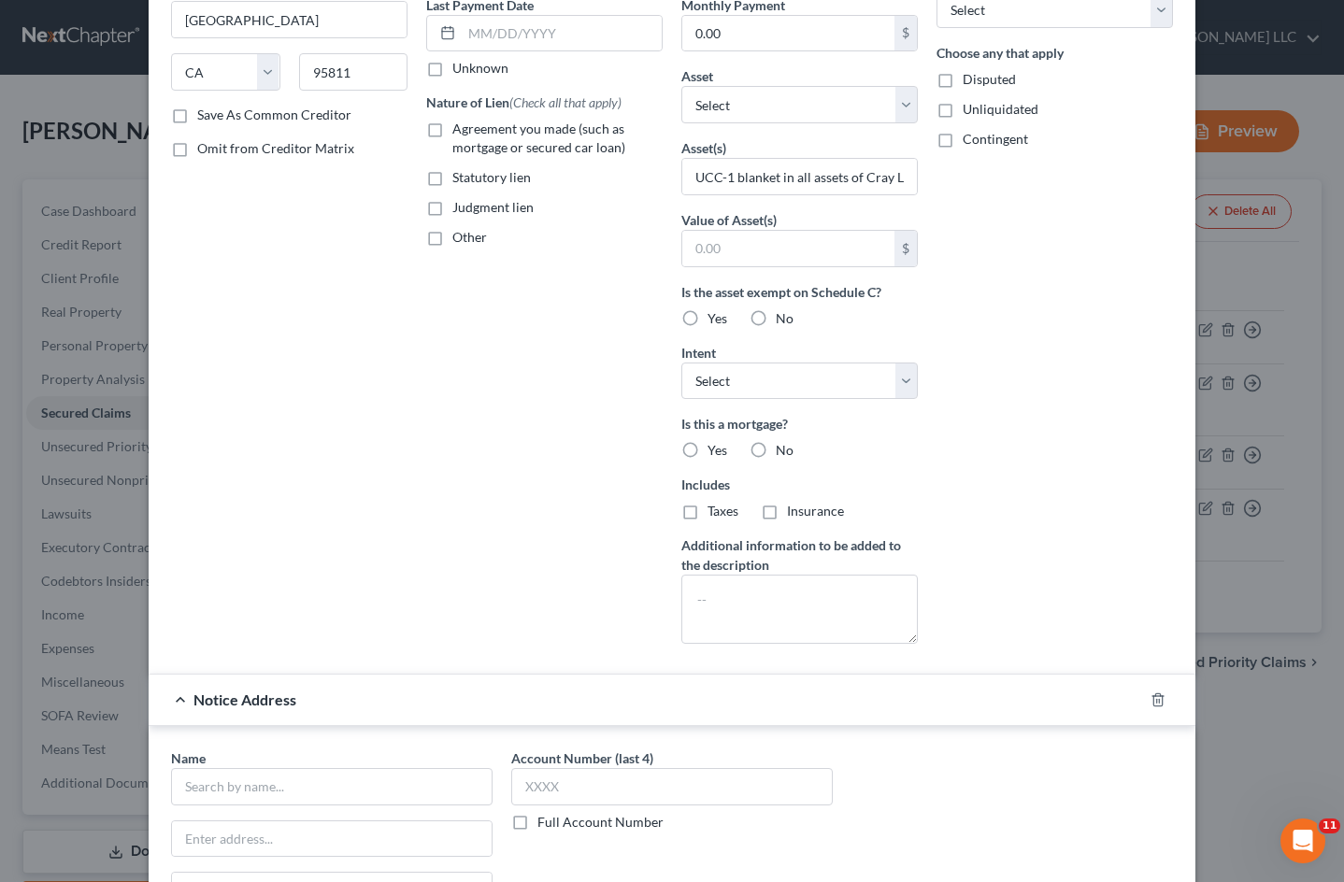
scroll to position [664, 0]
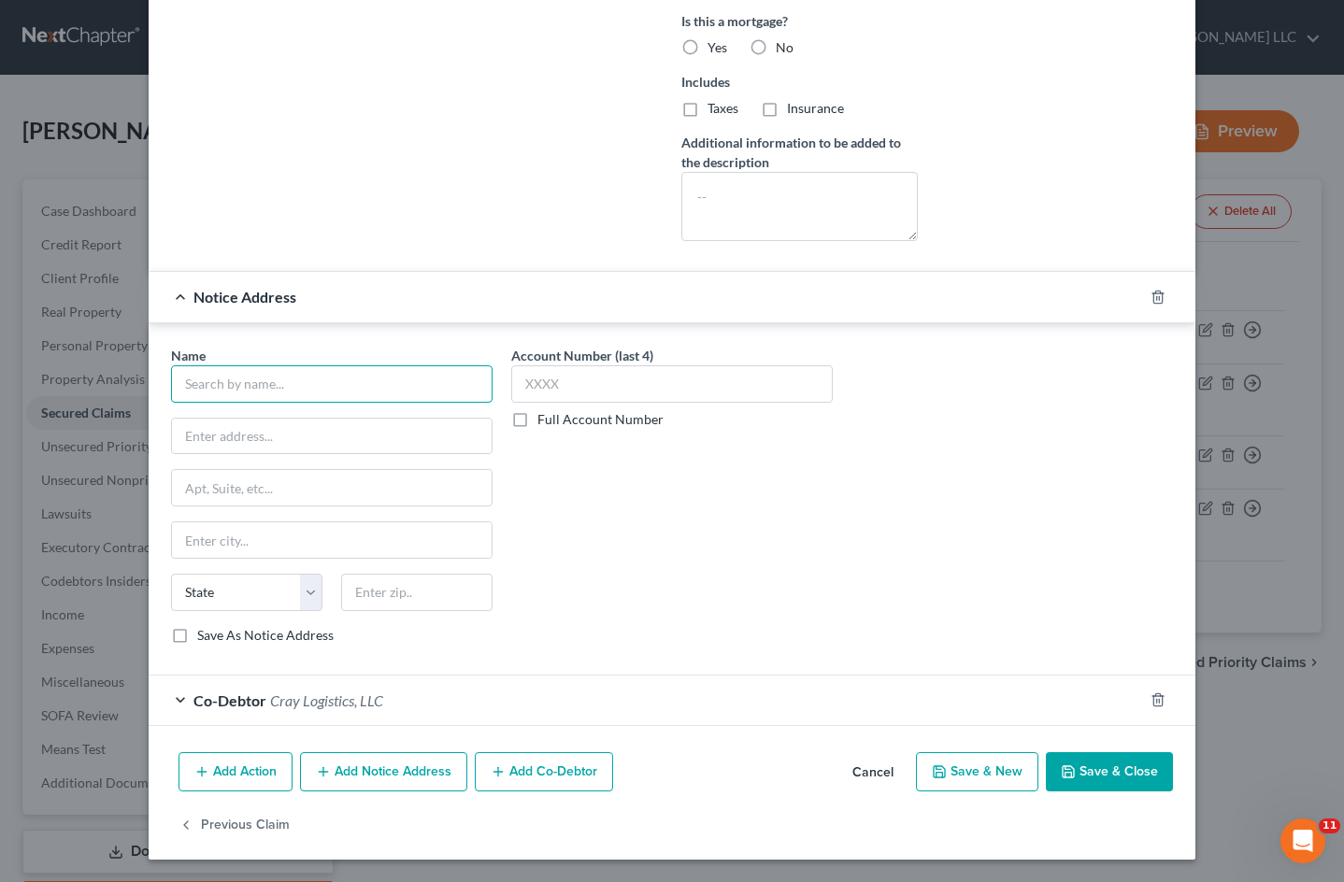
click at [262, 398] on input "text" at bounding box center [332, 383] width 322 height 37
click at [277, 372] on input "Bobtail" at bounding box center [332, 383] width 322 height 37
type input "Bobtail Capital"
type input "[STREET_ADDRESS][US_STATE]"
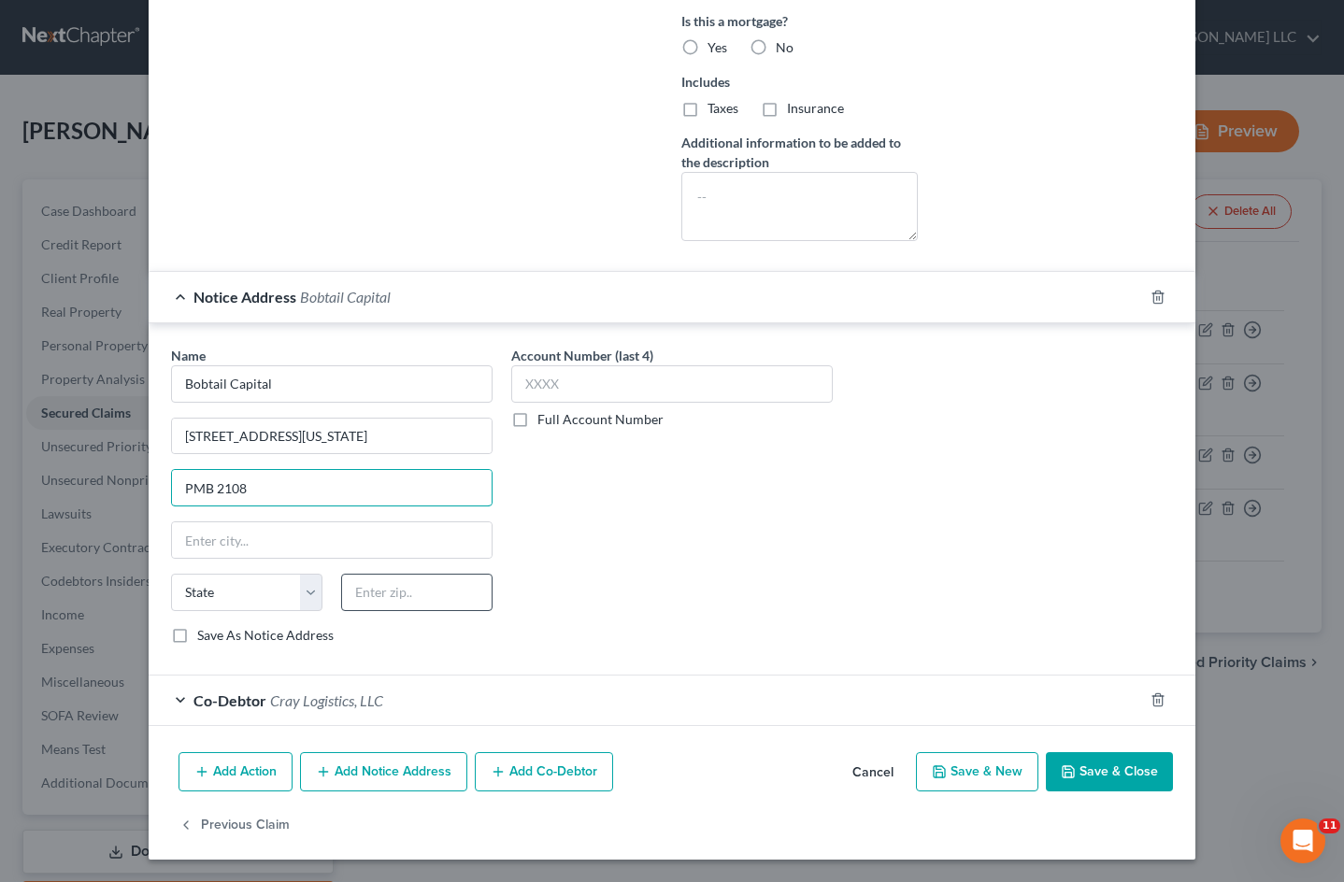
type input "PMB 2108"
click at [383, 587] on input "text" at bounding box center [416, 592] width 151 height 37
type input "20910"
click at [662, 544] on div "Account Number (last 4) Full Account Number" at bounding box center [672, 503] width 340 height 314
type input "Silver Spring"
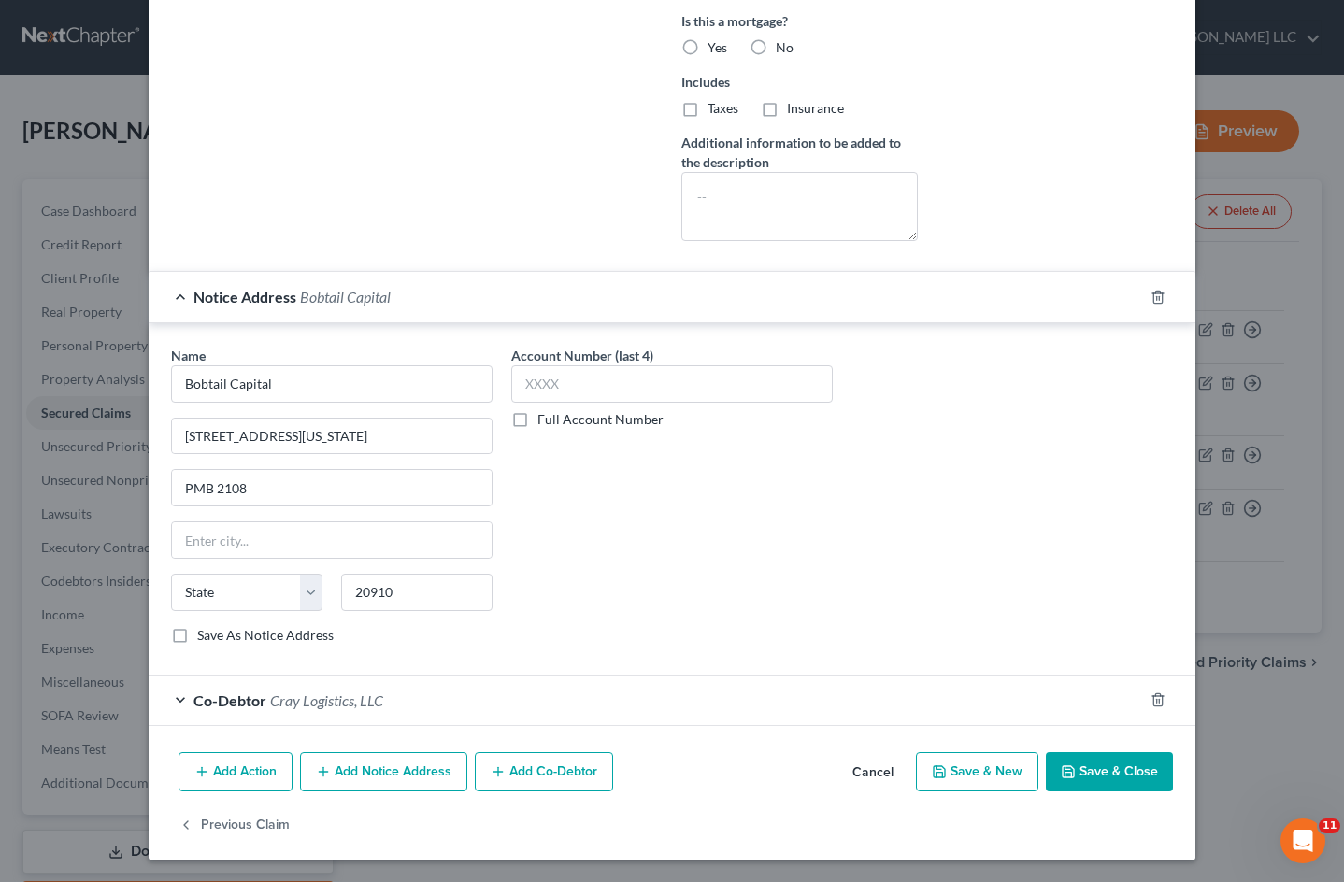
select select "21"
click at [404, 775] on button "Add Notice Address" at bounding box center [383, 771] width 167 height 39
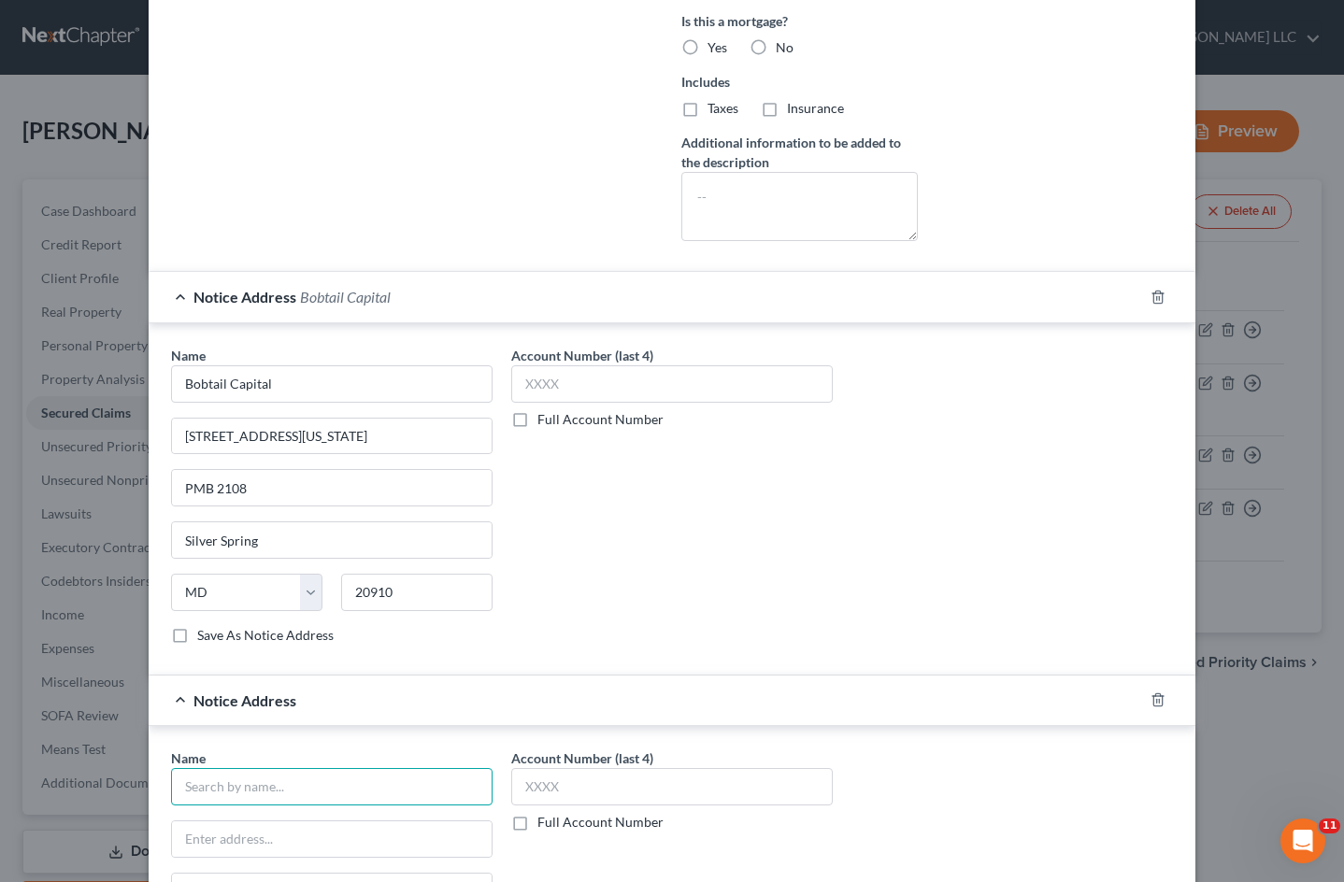
click at [337, 797] on input "text" at bounding box center [332, 786] width 322 height 37
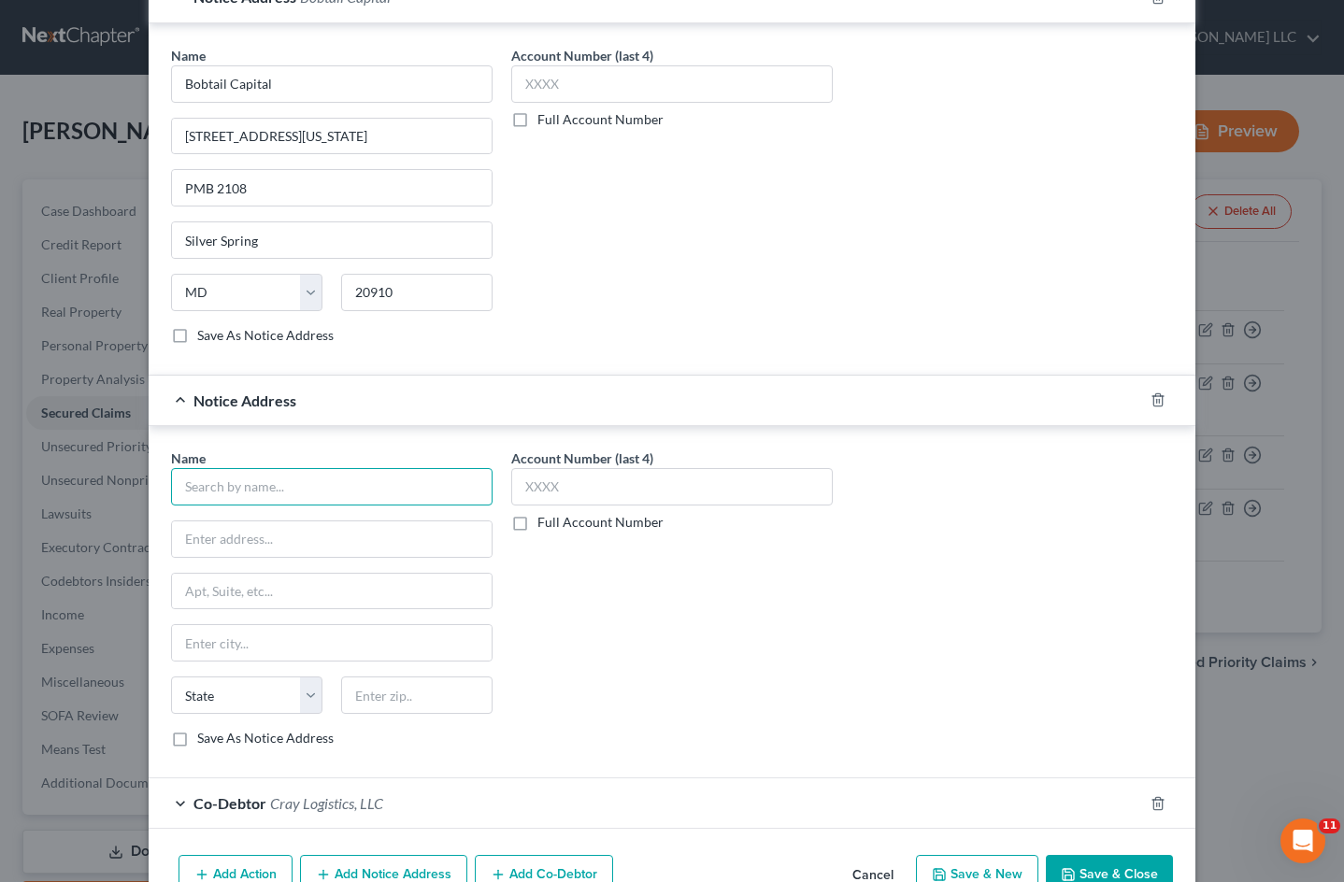
scroll to position [1038, 0]
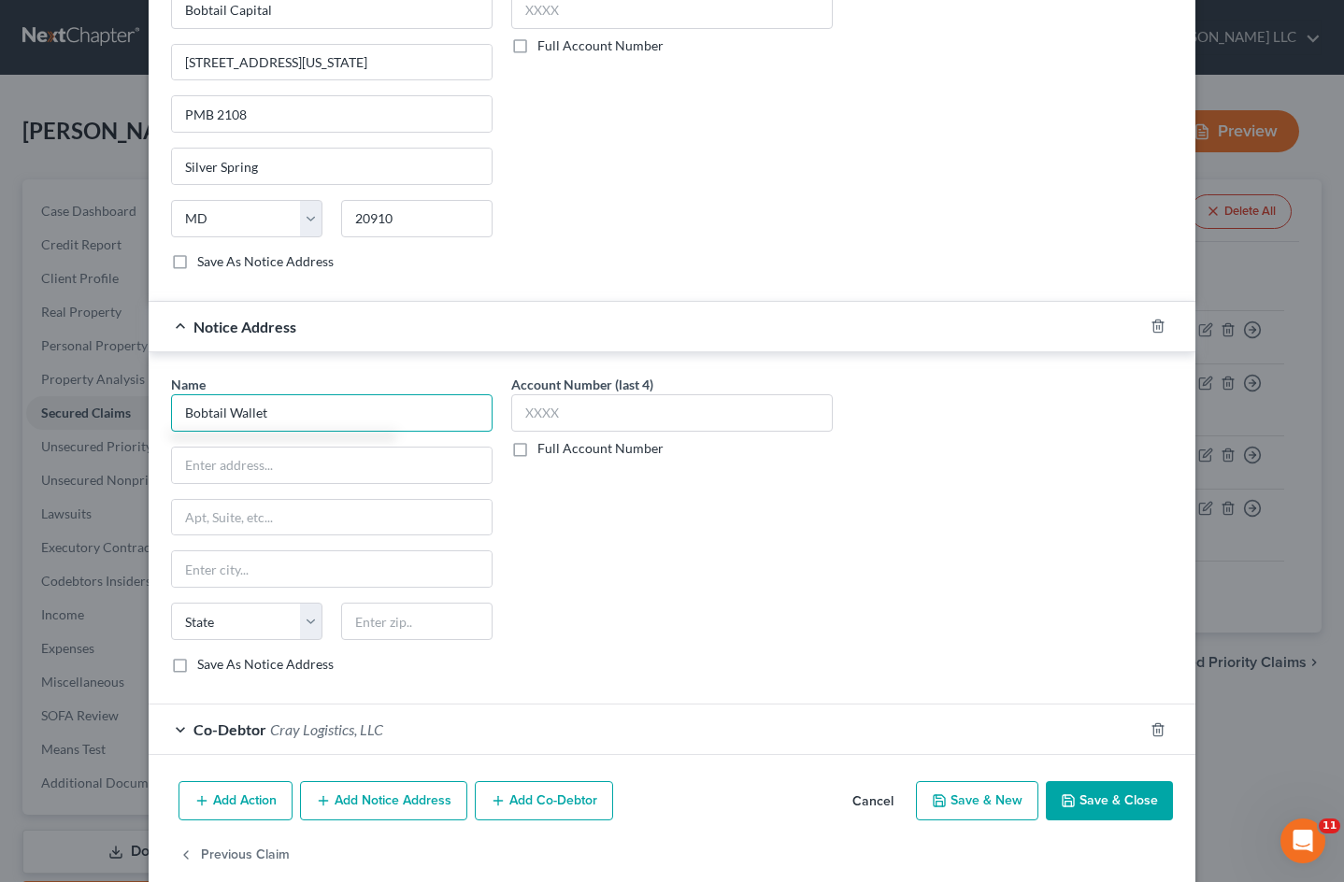
type input "Bobtail Wallet"
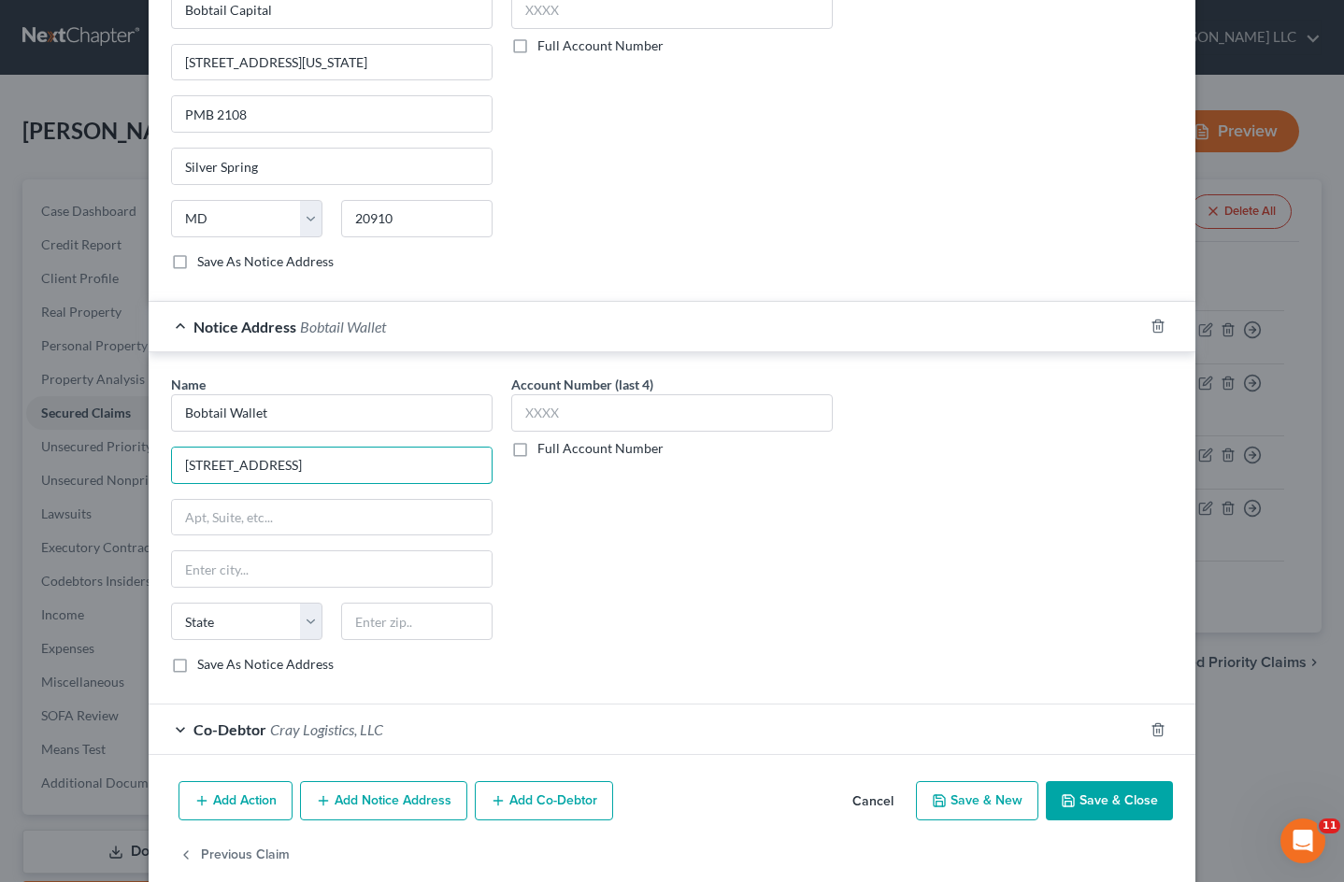
type input "[STREET_ADDRESS]"
type input "Suite 202"
click at [407, 615] on input "text" at bounding box center [416, 621] width 151 height 37
type input "21045"
click at [1045, 649] on div "Name * Bobtail Wallet [STREET_ADDRESS] Suite 202 State [US_STATE] AK AR AZ CA C…" at bounding box center [672, 532] width 1021 height 314
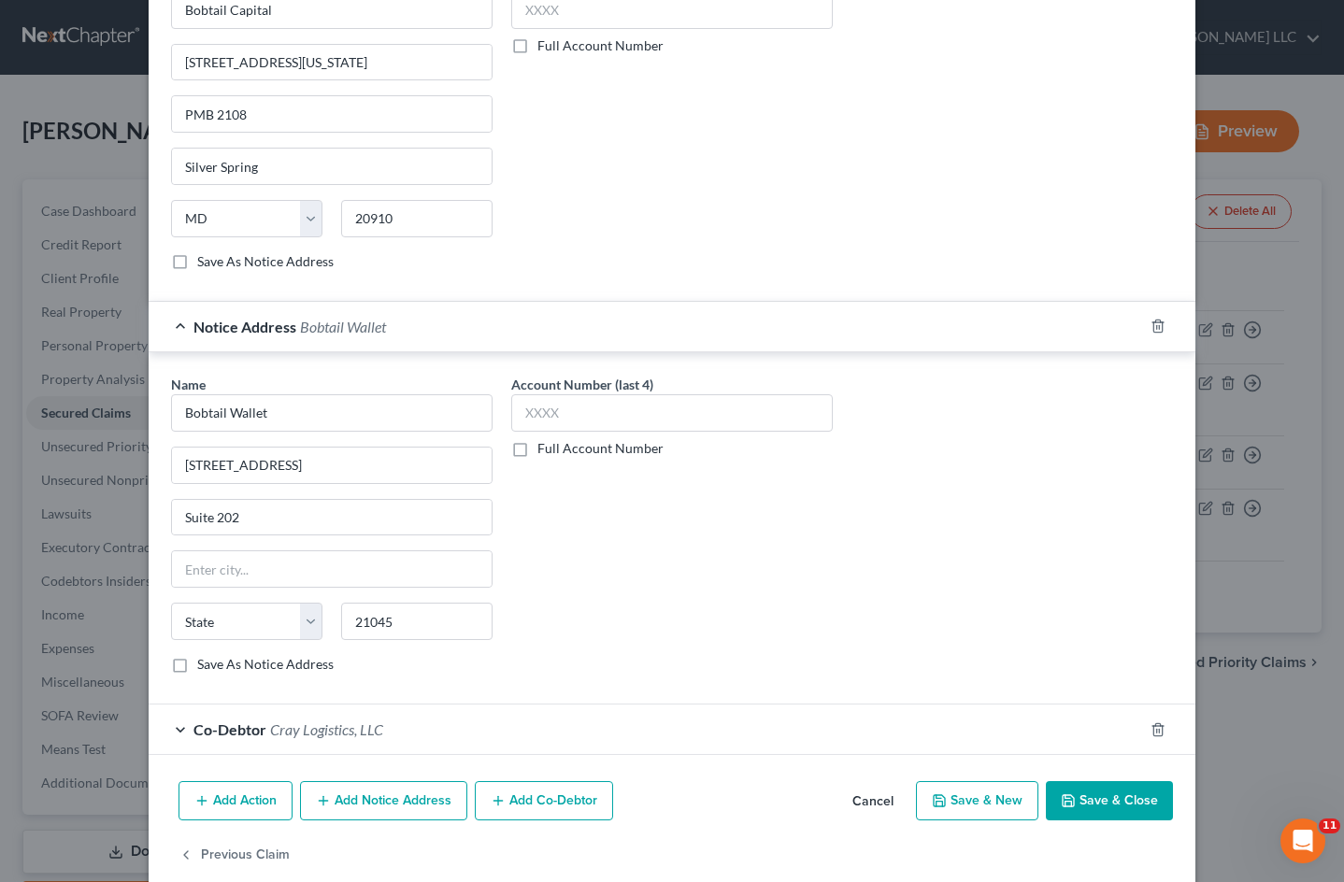
type input "Columbia"
select select "21"
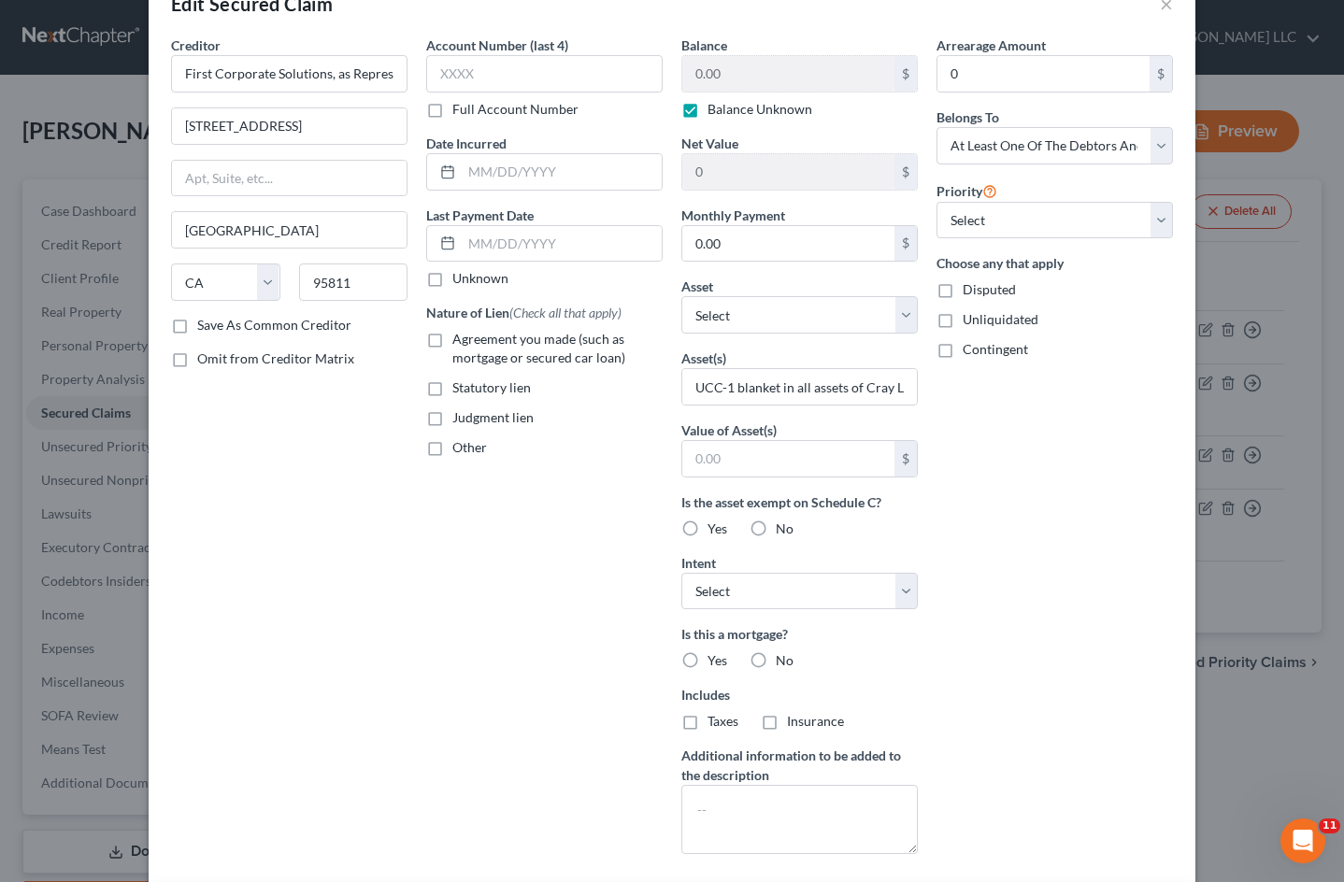
scroll to position [0, 0]
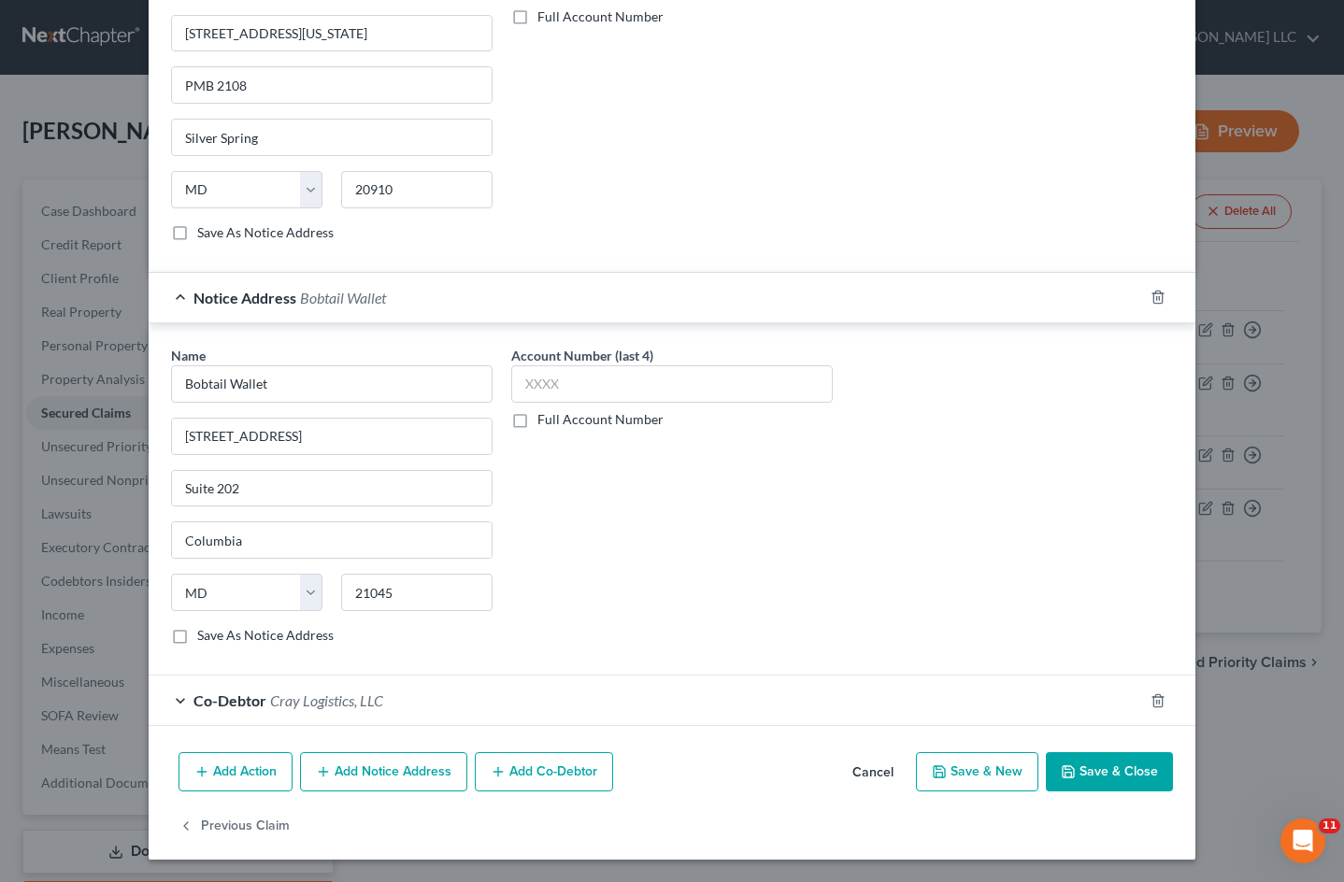
click at [1120, 769] on button "Save & Close" at bounding box center [1109, 771] width 127 height 39
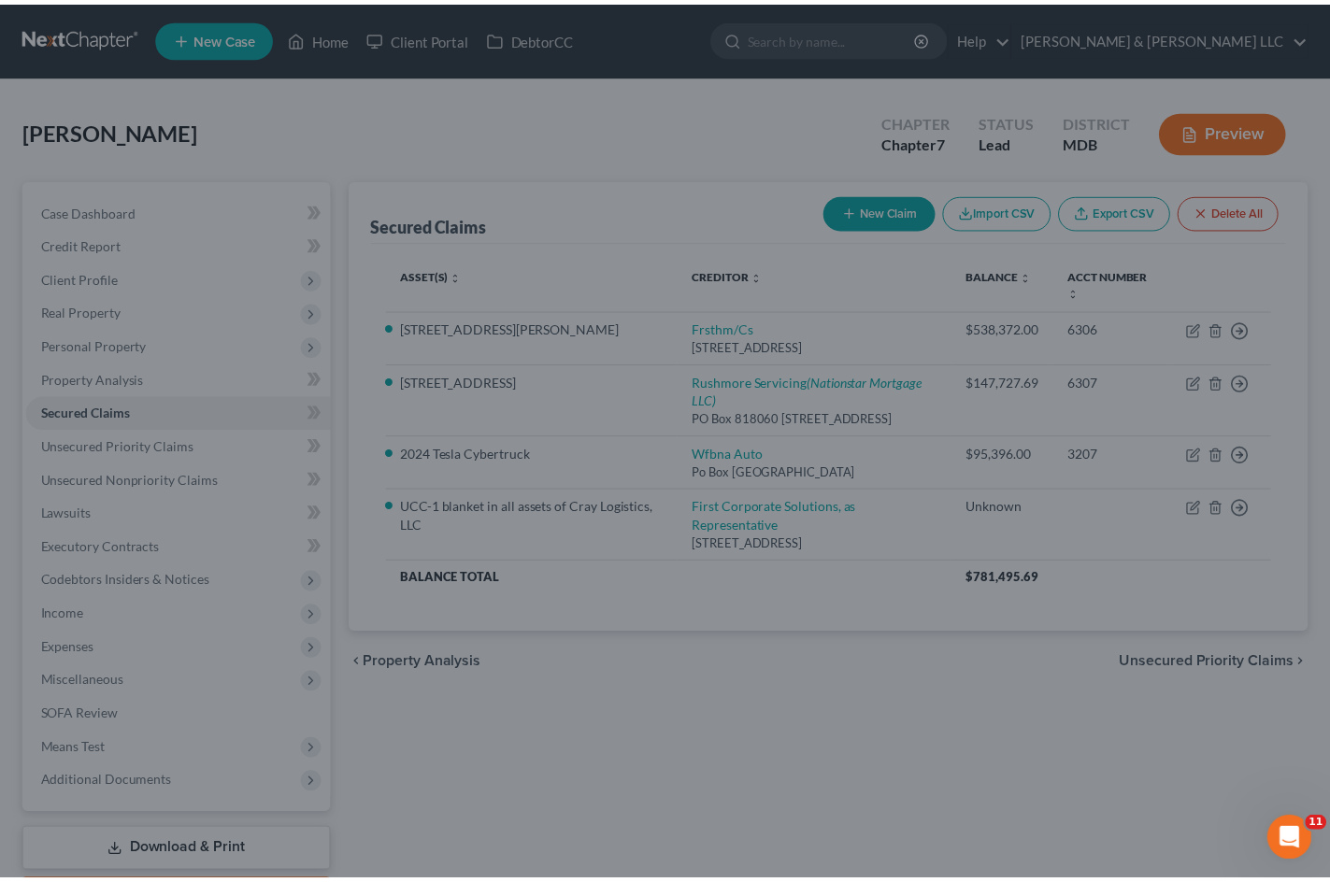
scroll to position [158, 0]
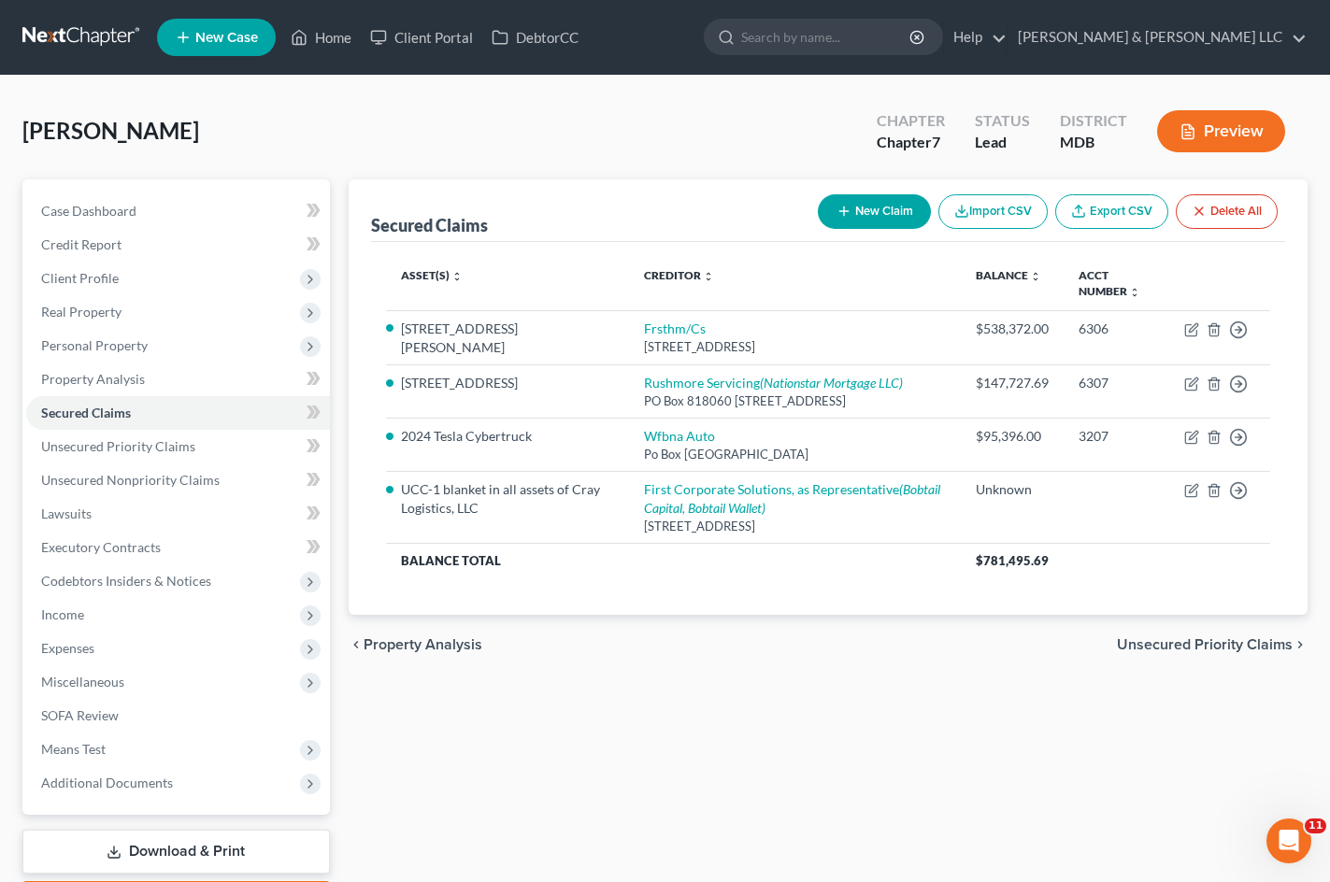
click at [828, 768] on div "Secured Claims New Claim Import CSV Export CSV Delete All Asset(s) expand_more …" at bounding box center [828, 550] width 978 height 743
click at [328, 34] on link "Home" at bounding box center [320, 38] width 79 height 34
